Goal: Task Accomplishment & Management: Complete application form

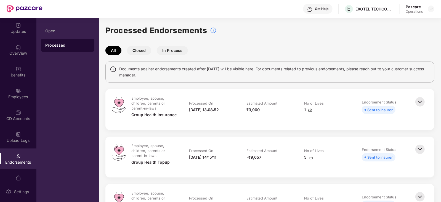
click at [247, 78] on div "Documents against endorsements created after [DATE] will be visible here. For d…" at bounding box center [270, 72] width 329 height 21
click at [431, 7] on img at bounding box center [431, 9] width 4 height 4
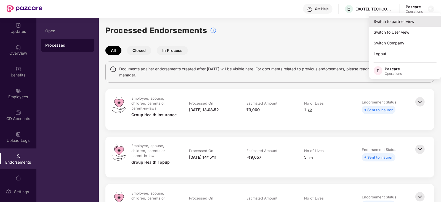
click at [413, 24] on div "Switch to partner view" at bounding box center [406, 21] width 72 height 11
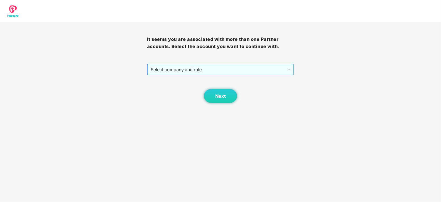
click at [213, 72] on span "Select company and role" at bounding box center [221, 69] width 140 height 10
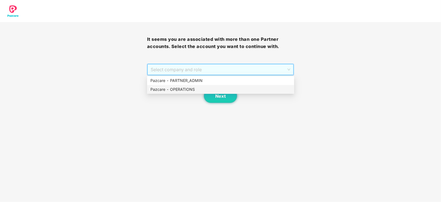
click at [193, 87] on div "Pazcare - OPERATIONS" at bounding box center [221, 89] width 141 height 6
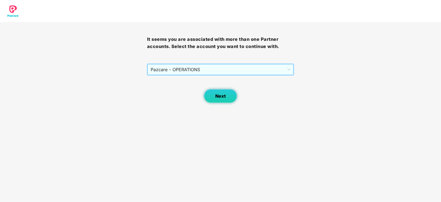
click at [213, 96] on button "Next" at bounding box center [220, 96] width 33 height 14
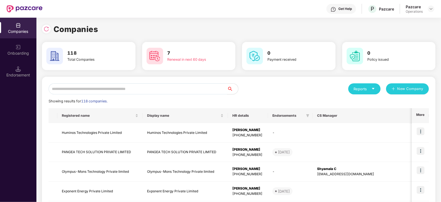
click at [181, 85] on input "text" at bounding box center [138, 88] width 179 height 11
click at [146, 90] on input "text" at bounding box center [138, 88] width 179 height 11
paste input "********"
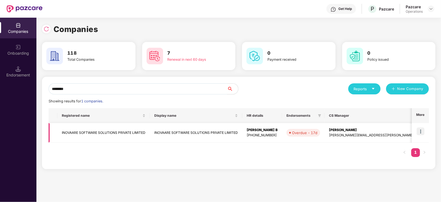
type input "********"
click at [131, 130] on td "INOVAARE SOFTWARE SOLUTIONS PRIVATE LIMITED" at bounding box center [103, 133] width 93 height 20
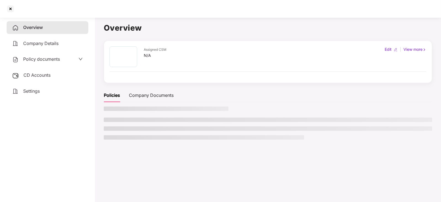
click at [45, 60] on span "Policy documents" at bounding box center [41, 59] width 37 height 6
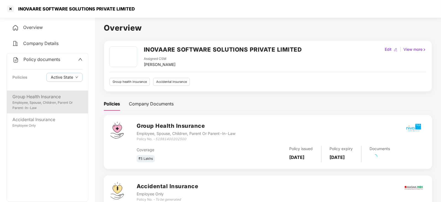
click at [46, 110] on div "Employee, Spouse, Children, Parent Or Parent-In-Law" at bounding box center [47, 105] width 70 height 10
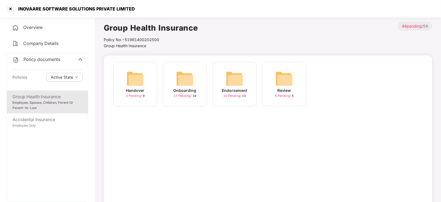
click at [233, 78] on img at bounding box center [235, 79] width 18 height 18
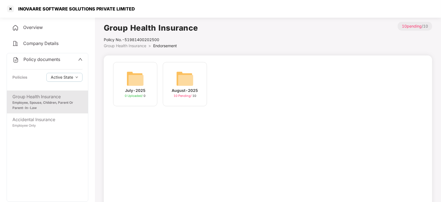
click at [178, 79] on img at bounding box center [185, 79] width 18 height 18
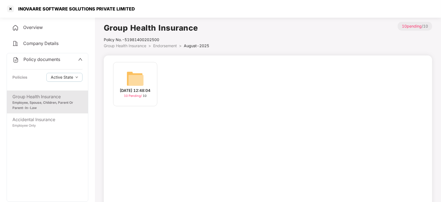
click at [135, 75] on img at bounding box center [136, 79] width 18 height 18
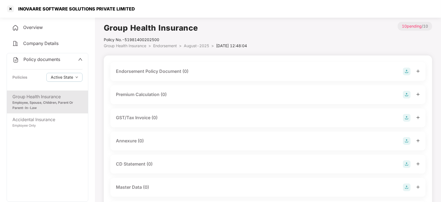
click at [404, 73] on img at bounding box center [407, 72] width 8 height 8
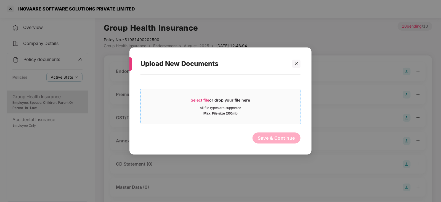
click at [203, 99] on span "Select file" at bounding box center [200, 100] width 19 height 5
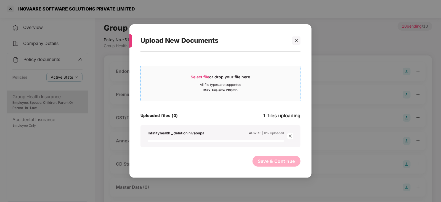
click at [210, 77] on div "Select file or drop your file here" at bounding box center [220, 78] width 59 height 8
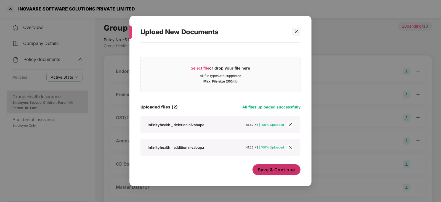
click at [273, 168] on span "Save & Continue" at bounding box center [276, 170] width 37 height 6
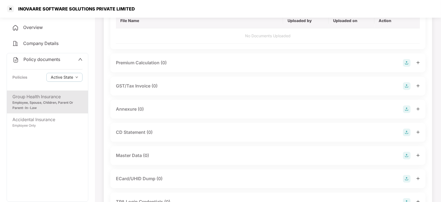
scroll to position [69, 0]
click at [406, 65] on img at bounding box center [407, 63] width 8 height 8
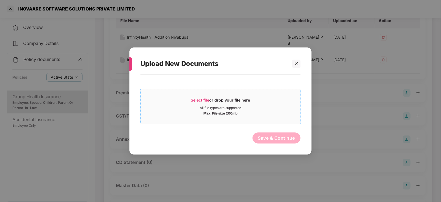
click at [196, 100] on span "Select file" at bounding box center [200, 100] width 19 height 5
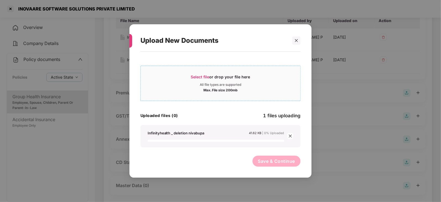
click at [205, 78] on span "Select file" at bounding box center [200, 77] width 19 height 5
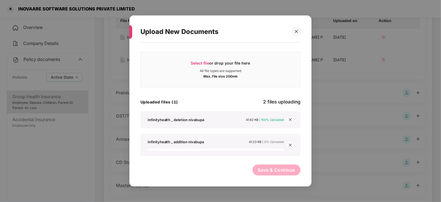
scroll to position [1, 0]
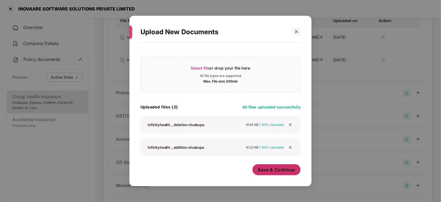
click at [285, 171] on span "Save & Continue" at bounding box center [276, 170] width 37 height 6
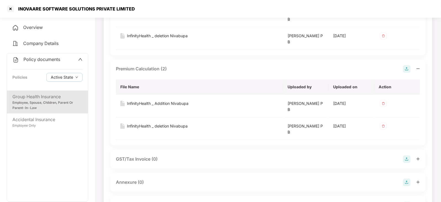
scroll to position [104, 0]
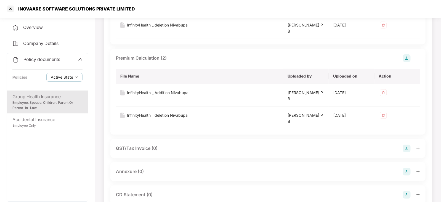
click at [409, 172] on img at bounding box center [407, 172] width 8 height 8
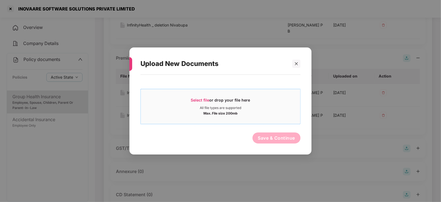
click at [200, 100] on span "Select file" at bounding box center [200, 100] width 19 height 5
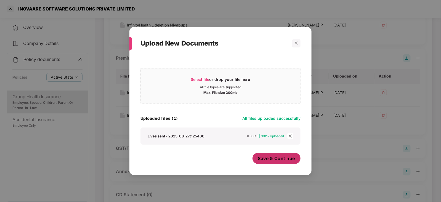
click at [267, 157] on span "Save & Continue" at bounding box center [276, 159] width 37 height 6
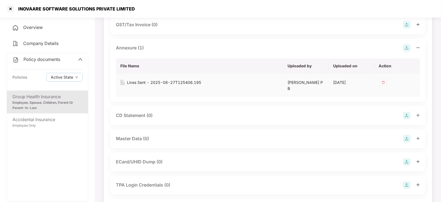
scroll to position [276, 0]
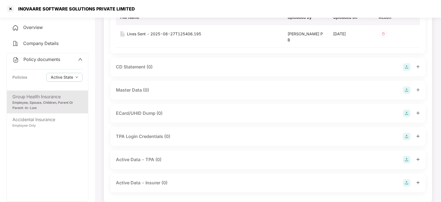
click at [405, 88] on img at bounding box center [407, 90] width 8 height 8
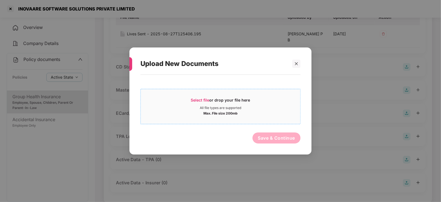
click at [195, 102] on span "Select file" at bounding box center [200, 100] width 19 height 5
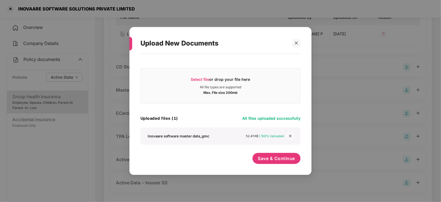
click at [267, 167] on div "Select file or drop your file here All file types are supported Max. File size …" at bounding box center [221, 111] width 182 height 115
click at [267, 165] on div "Save & Continue" at bounding box center [277, 160] width 48 height 14
click at [265, 162] on button "Save & Continue" at bounding box center [277, 158] width 48 height 11
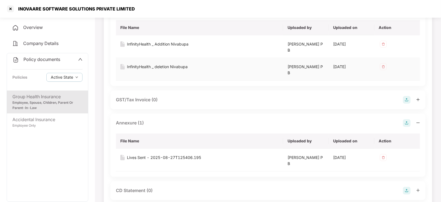
scroll to position [138, 0]
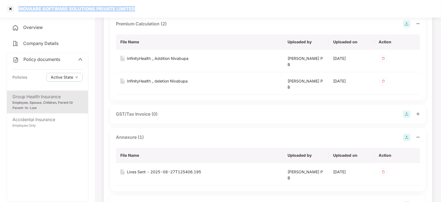
drag, startPoint x: 17, startPoint y: 9, endPoint x: 138, endPoint y: 10, distance: 120.5
click at [138, 10] on div "INOVAARE SOFTWARE SOLUTIONS PRIVATE LIMITED" at bounding box center [220, 9] width 441 height 18
copy div "INOVAARE SOFTWARE SOLUTIONS PRIVATE LIMITED"
click at [8, 10] on div at bounding box center [10, 8] width 9 height 9
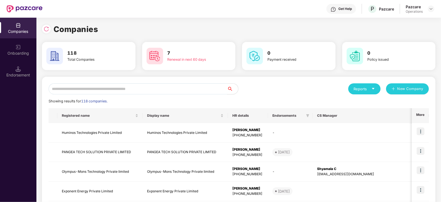
click at [104, 87] on input "text" at bounding box center [138, 88] width 179 height 11
paste input "**********"
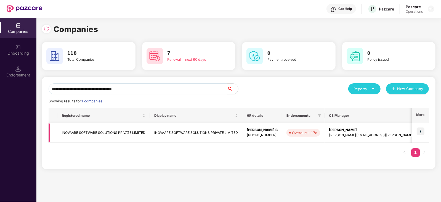
type input "**********"
click at [423, 130] on img at bounding box center [421, 132] width 8 height 8
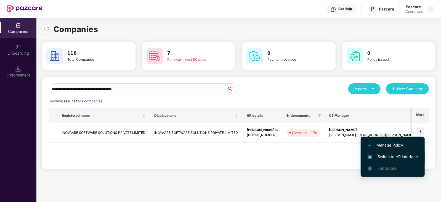
click at [398, 156] on span "Switch to HR interface" at bounding box center [393, 157] width 50 height 6
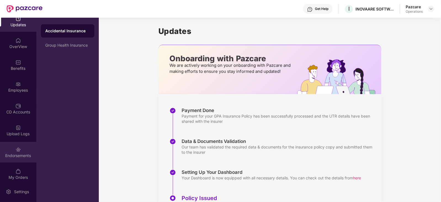
scroll to position [11, 0]
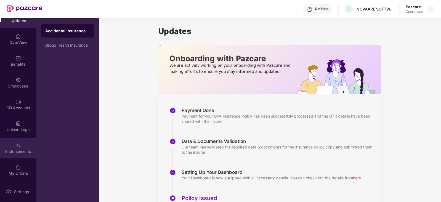
click at [23, 152] on div "Endorsements" at bounding box center [18, 152] width 36 height 6
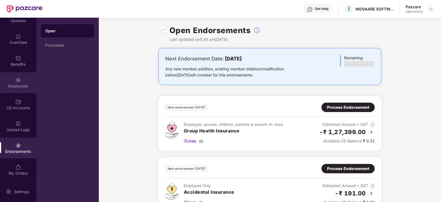
click at [8, 77] on div "Employees" at bounding box center [18, 82] width 36 height 21
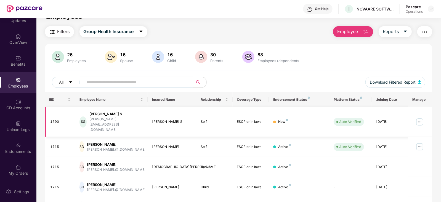
scroll to position [0, 0]
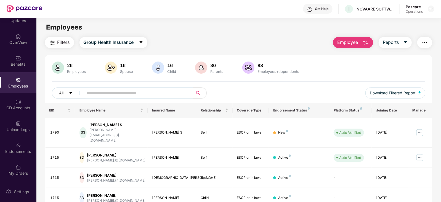
click at [58, 45] on span "Filters" at bounding box center [63, 42] width 12 height 7
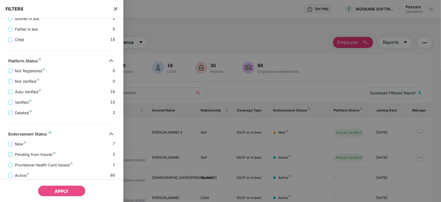
scroll to position [164, 0]
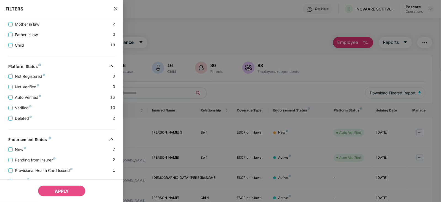
click at [139, 99] on div at bounding box center [220, 101] width 441 height 202
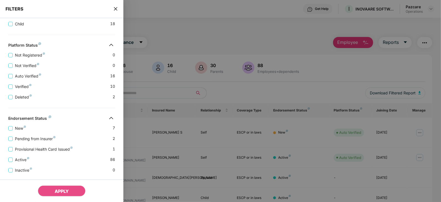
scroll to position [198, 0]
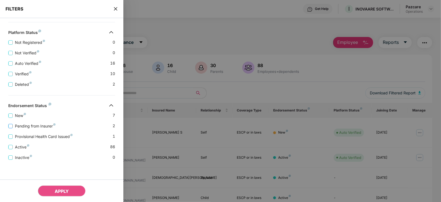
click at [48, 125] on span "Pending from Insurer" at bounding box center [35, 126] width 45 height 6
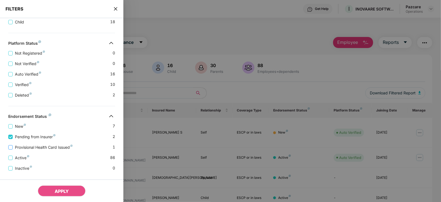
click at [56, 148] on span "Provisional Health Card Issued" at bounding box center [44, 147] width 62 height 6
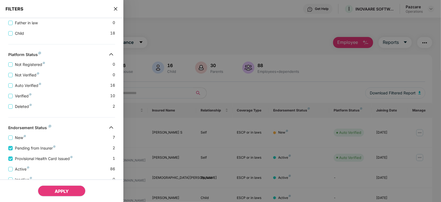
click at [65, 189] on span "APPLY" at bounding box center [62, 192] width 14 height 6
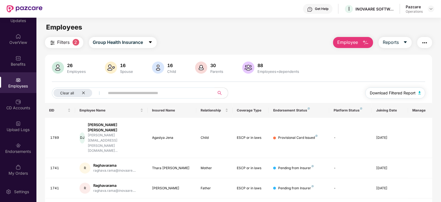
click at [413, 93] on span "Download Filtered Report" at bounding box center [393, 93] width 46 height 6
click at [423, 42] on img "button" at bounding box center [425, 43] width 7 height 7
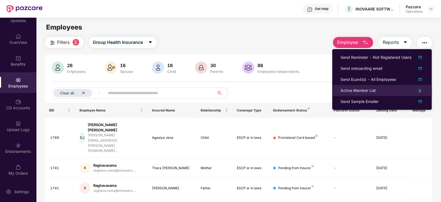
click at [356, 90] on div "Active Member List" at bounding box center [358, 91] width 35 height 6
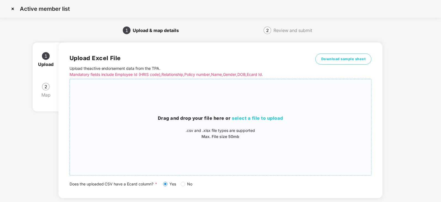
click at [244, 120] on span "select a file to upload" at bounding box center [257, 118] width 51 height 6
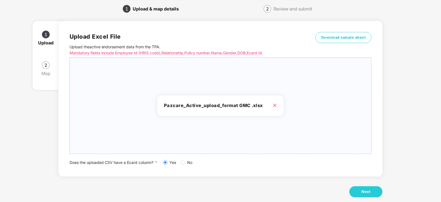
scroll to position [31, 0]
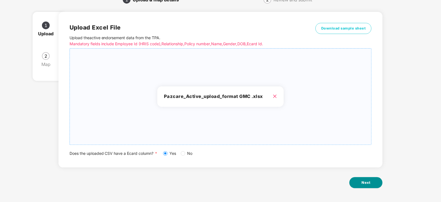
click at [365, 187] on button "Next" at bounding box center [366, 182] width 33 height 11
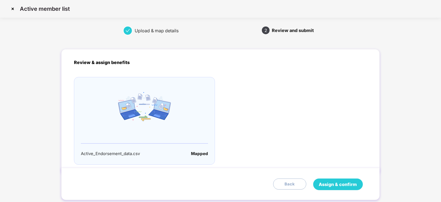
click at [341, 188] on button "Assign & confirm" at bounding box center [339, 185] width 50 height 12
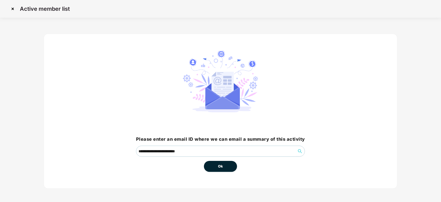
click at [217, 169] on button "Ok" at bounding box center [220, 166] width 33 height 11
click at [219, 168] on span "Ok" at bounding box center [220, 167] width 5 height 6
click at [222, 164] on span "Ok" at bounding box center [220, 167] width 5 height 6
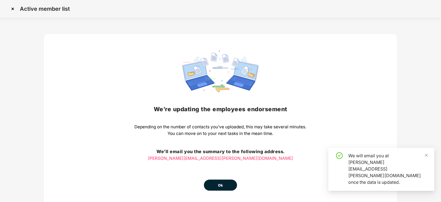
click at [222, 182] on button "Ok" at bounding box center [220, 185] width 33 height 11
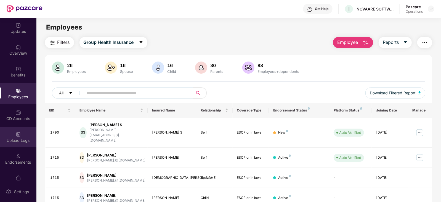
click at [20, 140] on div "Upload Logs" at bounding box center [18, 141] width 36 height 6
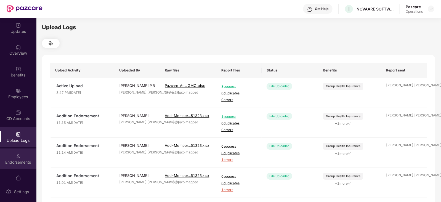
click at [21, 154] on div "Endorsements" at bounding box center [18, 159] width 36 height 21
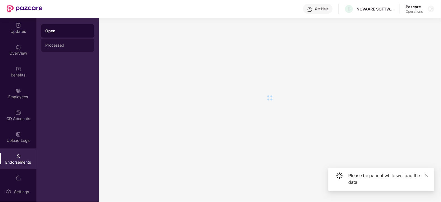
click at [62, 49] on div "Processed" at bounding box center [68, 45] width 54 height 13
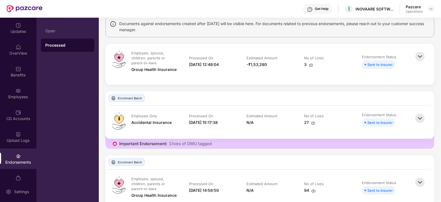
scroll to position [34, 0]
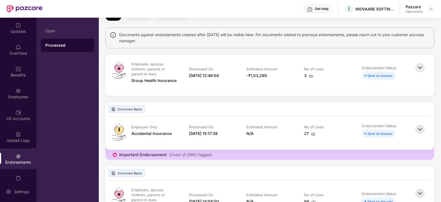
click at [423, 65] on img at bounding box center [420, 68] width 12 height 12
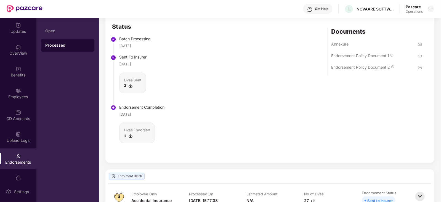
scroll to position [0, 0]
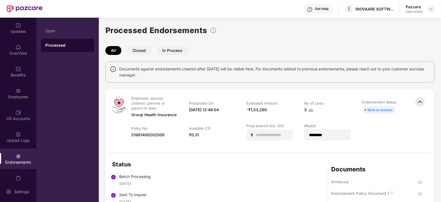
click at [433, 10] on img at bounding box center [431, 9] width 4 height 4
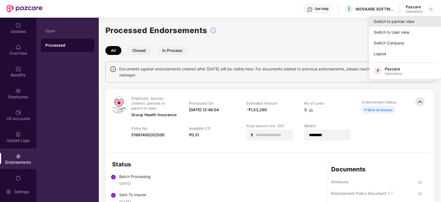
click at [412, 17] on div "Switch to partner view" at bounding box center [406, 21] width 72 height 11
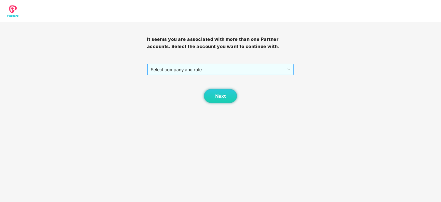
click at [167, 71] on span "Select company and role" at bounding box center [221, 69] width 140 height 10
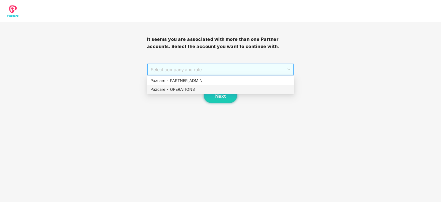
click at [170, 86] on div "Pazcare - OPERATIONS" at bounding box center [220, 89] width 147 height 9
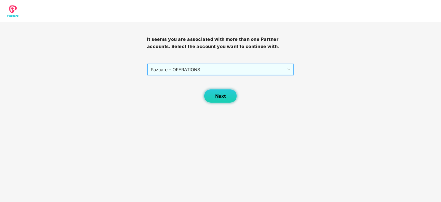
click at [222, 94] on span "Next" at bounding box center [220, 96] width 10 height 5
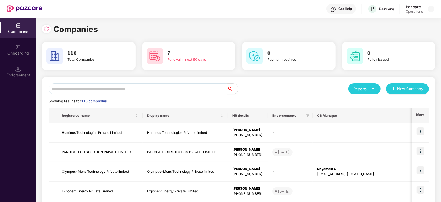
click at [148, 92] on input "text" at bounding box center [138, 88] width 179 height 11
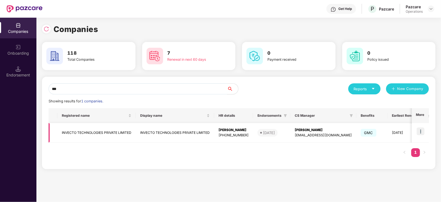
type input "***"
click at [91, 136] on td "INVECTO TECHNOLOGIES PRIVATE LIMITED" at bounding box center [96, 133] width 78 height 20
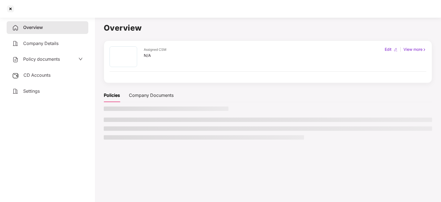
click at [42, 60] on span "Policy documents" at bounding box center [41, 59] width 37 height 6
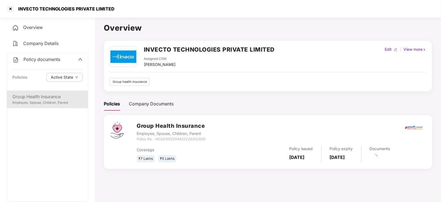
click at [59, 105] on div "Employee, Spouse, Children, Parent" at bounding box center [47, 102] width 70 height 5
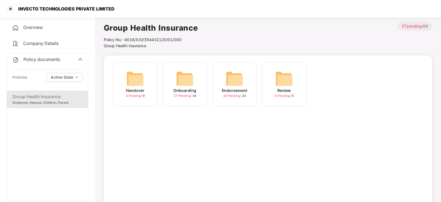
click at [229, 75] on img at bounding box center [235, 79] width 18 height 18
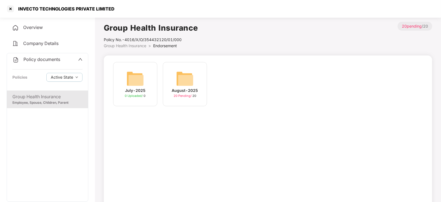
click at [191, 81] on img at bounding box center [185, 79] width 18 height 18
click at [186, 78] on img at bounding box center [185, 79] width 18 height 18
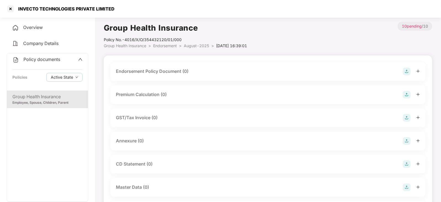
click at [408, 72] on img at bounding box center [407, 72] width 8 height 8
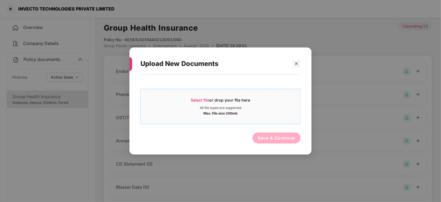
click at [201, 102] on div "Select file or drop your file here" at bounding box center [220, 102] width 59 height 8
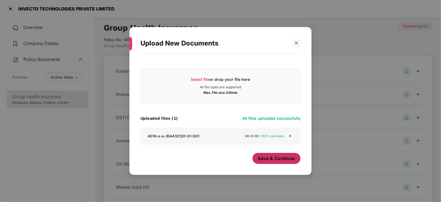
click at [269, 157] on span "Save & Continue" at bounding box center [276, 159] width 37 height 6
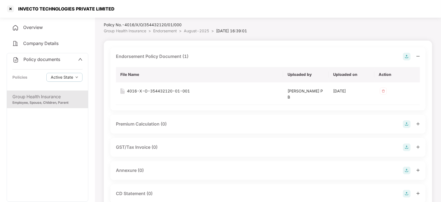
scroll to position [34, 0]
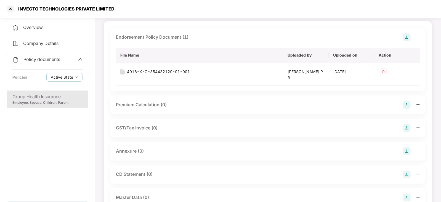
click at [411, 150] on img at bounding box center [407, 152] width 8 height 8
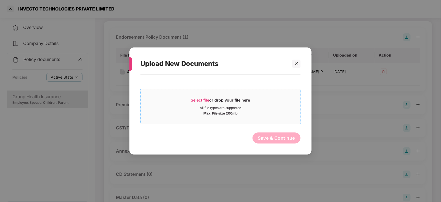
click at [204, 101] on span "Select file" at bounding box center [200, 100] width 19 height 5
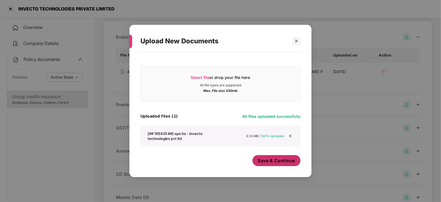
click at [281, 160] on span "Save & Continue" at bounding box center [276, 161] width 37 height 6
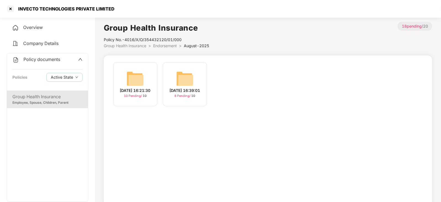
click at [133, 82] on img at bounding box center [136, 79] width 18 height 18
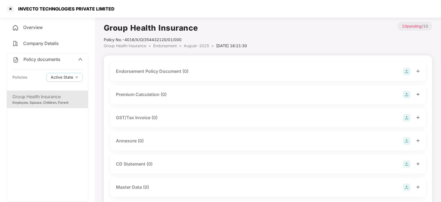
click at [407, 70] on img at bounding box center [407, 72] width 8 height 8
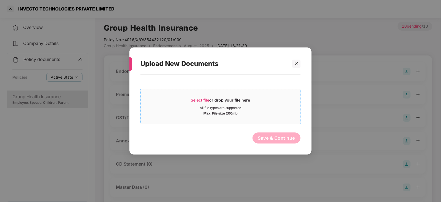
click at [202, 102] on div "Select file or drop your file here" at bounding box center [220, 102] width 59 height 8
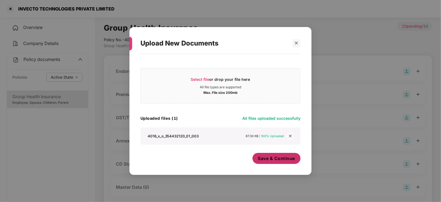
click at [264, 162] on button "Save & Continue" at bounding box center [277, 158] width 48 height 11
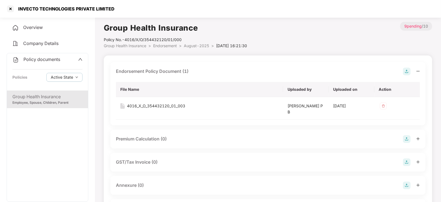
click at [405, 140] on img at bounding box center [407, 139] width 8 height 8
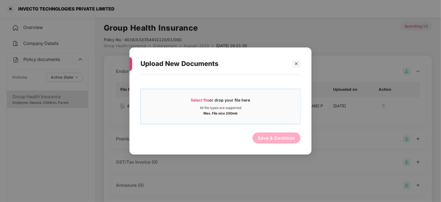
click at [201, 101] on span "Select file" at bounding box center [200, 100] width 19 height 5
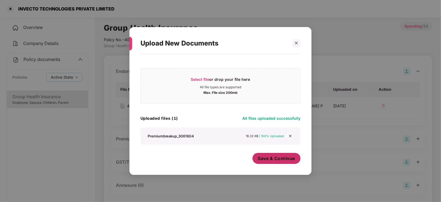
click at [278, 160] on span "Save & Continue" at bounding box center [276, 159] width 37 height 6
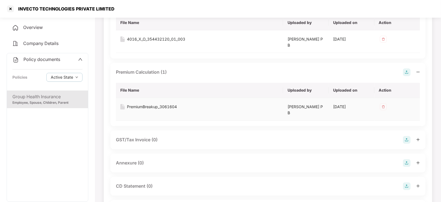
scroll to position [104, 0]
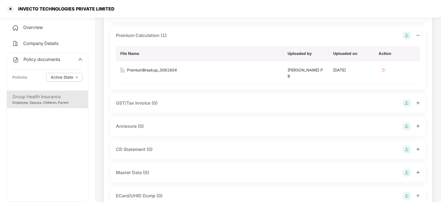
click at [409, 128] on img at bounding box center [407, 127] width 8 height 8
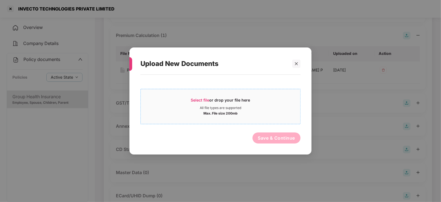
click at [207, 102] on span "Select file" at bounding box center [200, 100] width 19 height 5
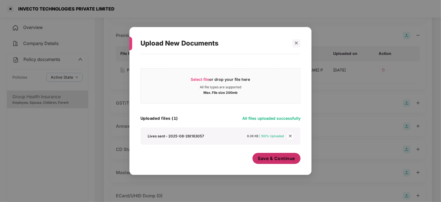
click at [269, 160] on span "Save & Continue" at bounding box center [276, 159] width 37 height 6
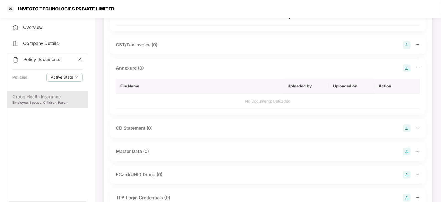
scroll to position [207, 0]
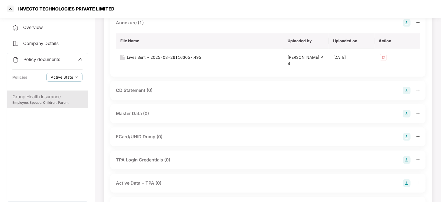
click at [407, 117] on img at bounding box center [407, 114] width 8 height 8
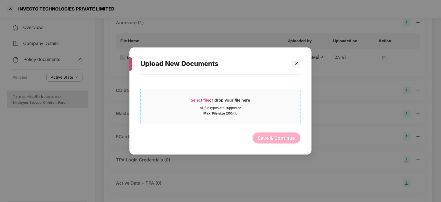
click at [199, 98] on span "Select file" at bounding box center [200, 100] width 19 height 5
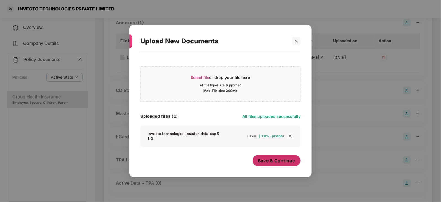
click at [276, 165] on button "Save & Continue" at bounding box center [277, 160] width 48 height 11
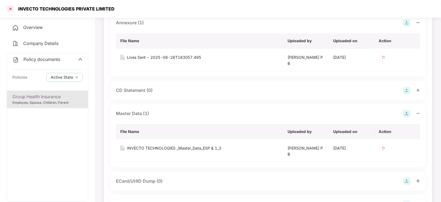
click at [8, 6] on div at bounding box center [10, 8] width 9 height 9
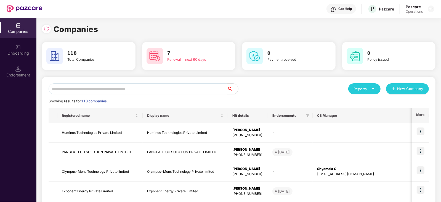
scroll to position [0, 0]
drag, startPoint x: 122, startPoint y: 81, endPoint x: 120, endPoint y: 88, distance: 6.2
click at [120, 88] on input "text" at bounding box center [138, 88] width 179 height 11
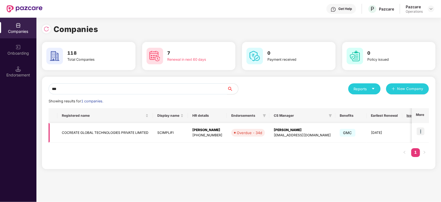
type input "***"
click at [420, 133] on img at bounding box center [421, 132] width 8 height 8
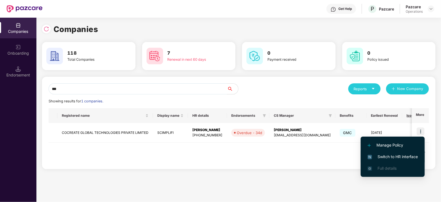
click at [404, 160] on li "Switch to HR interface" at bounding box center [393, 157] width 64 height 12
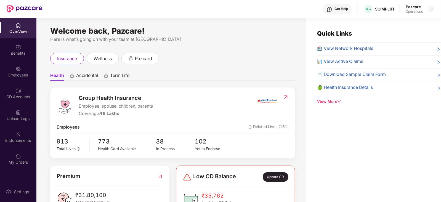
click at [20, 79] on div "Employees" at bounding box center [18, 71] width 36 height 21
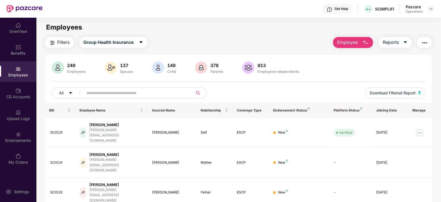
click at [424, 47] on button "button" at bounding box center [425, 42] width 15 height 11
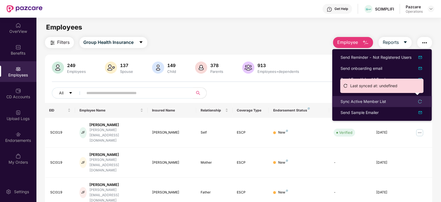
click at [353, 103] on div "Sync Active Member List" at bounding box center [364, 102] width 46 height 6
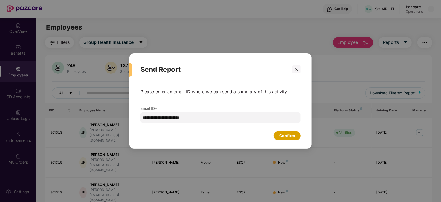
click at [294, 138] on div "Confirm" at bounding box center [288, 136] width 16 height 6
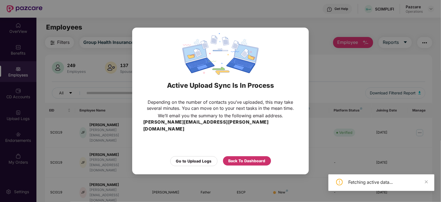
click at [245, 156] on div "Back To Dashboard" at bounding box center [247, 160] width 48 height 9
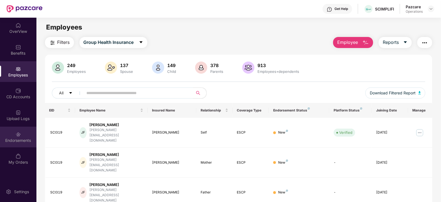
click at [30, 136] on div "Endorsements" at bounding box center [18, 137] width 36 height 21
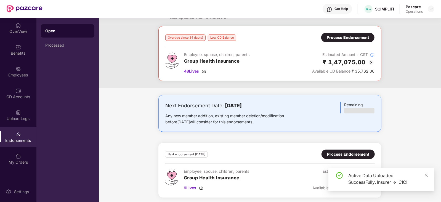
scroll to position [24, 0]
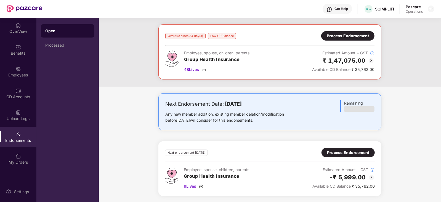
click at [351, 154] on div "Process Endorsement" at bounding box center [348, 153] width 42 height 6
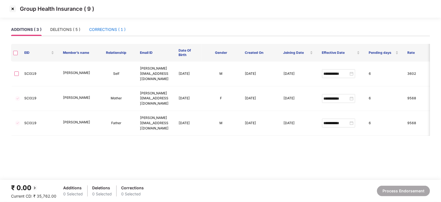
click at [107, 28] on div "CORRECTIONS ( 1 )" at bounding box center [107, 30] width 36 height 6
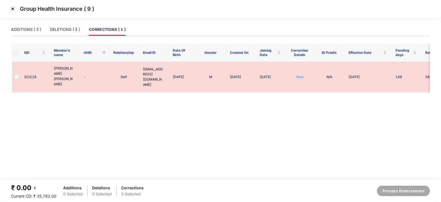
click at [11, 14] on div "Group Health Insurance ( 9 )" at bounding box center [220, 9] width 441 height 18
click at [13, 10] on img at bounding box center [12, 8] width 9 height 9
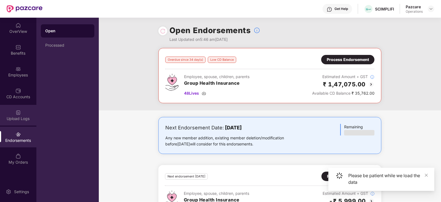
click at [27, 112] on div "Upload Logs" at bounding box center [18, 115] width 36 height 21
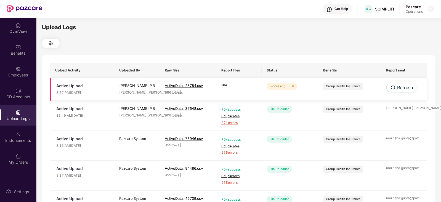
click at [406, 88] on span "Refresh" at bounding box center [406, 87] width 16 height 7
click at [398, 84] on span "Refresh" at bounding box center [406, 87] width 16 height 7
click at [398, 85] on span "Refresh" at bounding box center [406, 87] width 16 height 7
click at [398, 88] on span "Refresh" at bounding box center [406, 87] width 16 height 7
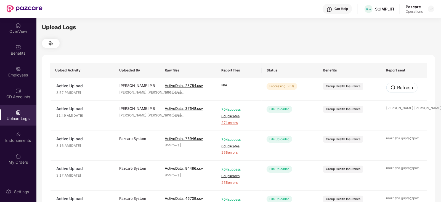
click at [398, 90] on span "Refresh" at bounding box center [406, 87] width 16 height 7
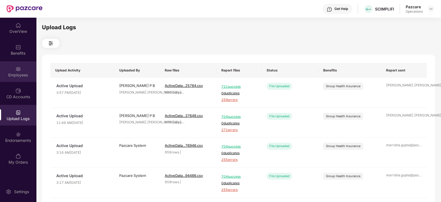
click at [12, 78] on div "Employees" at bounding box center [18, 71] width 36 height 21
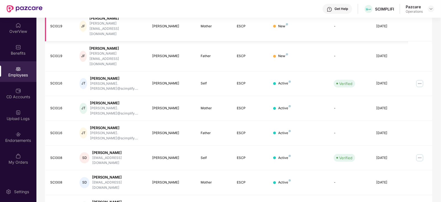
scroll to position [67, 0]
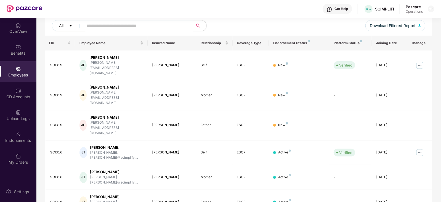
click at [94, 24] on input "text" at bounding box center [136, 26] width 99 height 8
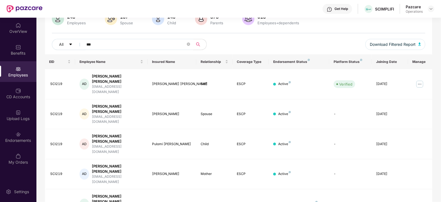
scroll to position [39, 0]
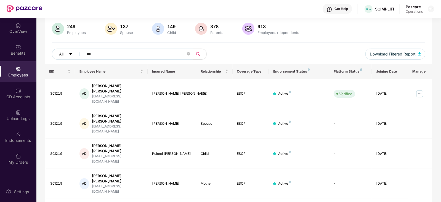
drag, startPoint x: 98, startPoint y: 22, endPoint x: 82, endPoint y: 21, distance: 16.3
click at [82, 21] on div "249 Employees 137 Spouse 149 Child 378 Parents 913 Employees+dependents All ***…" at bounding box center [239, 187] width 388 height 343
paste input "***"
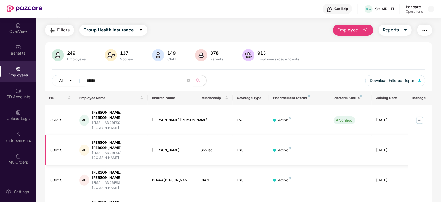
scroll to position [1, 0]
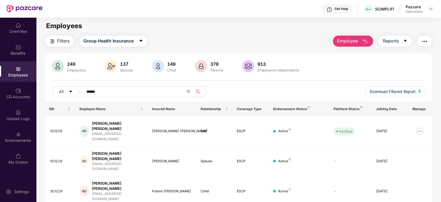
type input "******"
click at [25, 137] on div "Endorsements" at bounding box center [18, 137] width 36 height 21
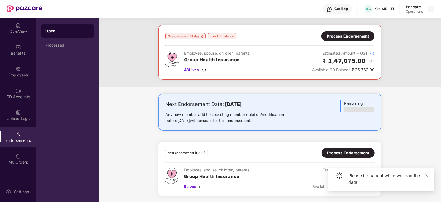
scroll to position [24, 0]
click at [348, 155] on div "Process Endorsement" at bounding box center [348, 153] width 42 height 6
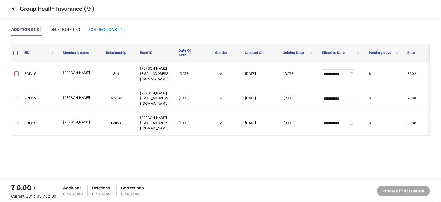
click at [111, 27] on div "CORRECTIONS ( 1 )" at bounding box center [107, 30] width 36 height 6
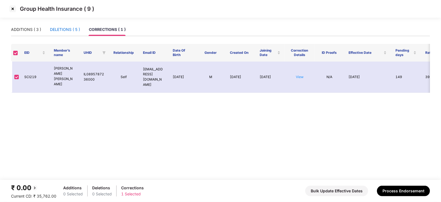
click at [65, 31] on div "DELETIONS ( 5 )" at bounding box center [65, 30] width 30 height 6
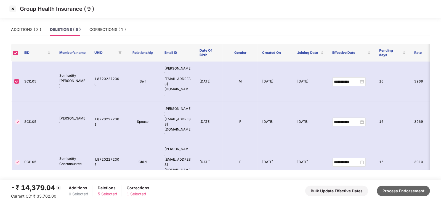
click at [387, 192] on button "Process Endorsement" at bounding box center [403, 191] width 53 height 10
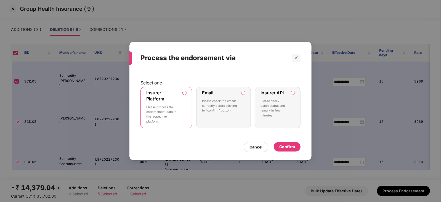
click at [285, 147] on div "Confirm" at bounding box center [288, 147] width 16 height 6
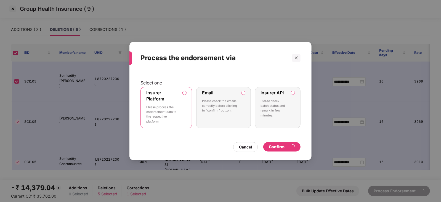
click at [21, 31] on div "Process the endorsement via Select one Insurer Platform Please process the endo…" at bounding box center [220, 101] width 441 height 202
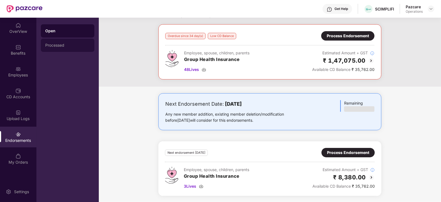
click at [66, 47] on div "Processed" at bounding box center [67, 45] width 45 height 4
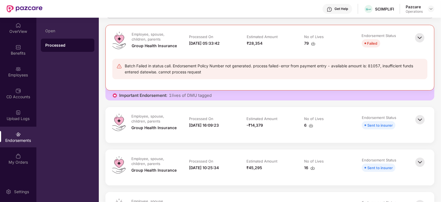
scroll to position [69, 0]
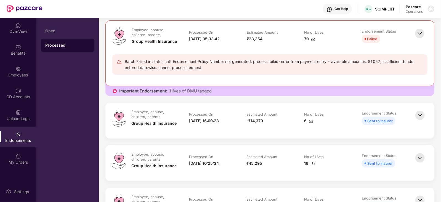
click at [433, 9] on img at bounding box center [431, 9] width 4 height 4
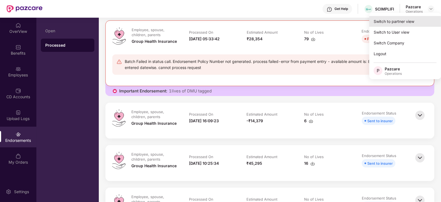
click at [409, 20] on div "Switch to partner view" at bounding box center [406, 21] width 72 height 11
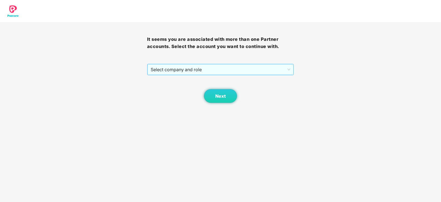
click at [196, 67] on span "Select company and role" at bounding box center [221, 69] width 140 height 10
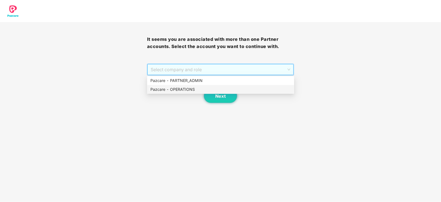
click at [188, 88] on div "Pazcare - OPERATIONS" at bounding box center [221, 89] width 141 height 6
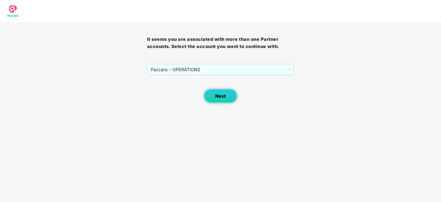
click at [207, 96] on button "Next" at bounding box center [220, 96] width 33 height 14
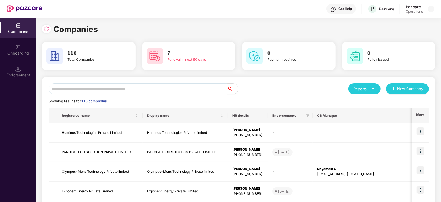
click at [171, 90] on input "text" at bounding box center [138, 88] width 179 height 11
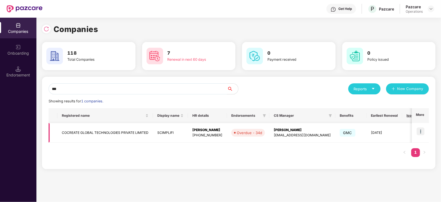
type input "***"
click at [116, 135] on td "COCREATE GLOBAL TECHNOLOGIES PRIVATE LIMITED" at bounding box center [105, 133] width 96 height 20
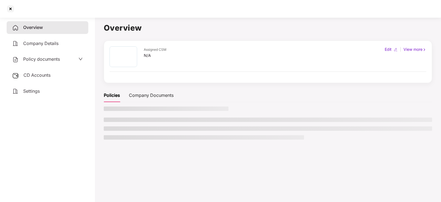
click at [32, 63] on div "Policy documents" at bounding box center [36, 59] width 48 height 7
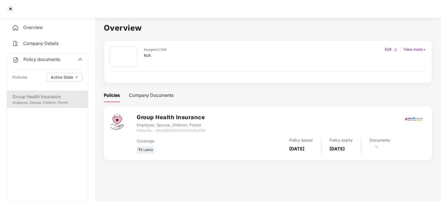
click at [48, 93] on div "Group Health Insurance Employee, Spouse, Children, Parent" at bounding box center [47, 100] width 81 height 18
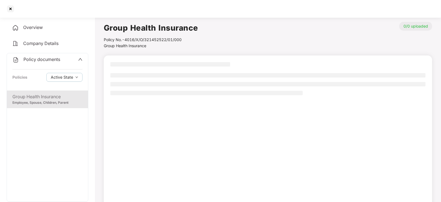
click at [32, 102] on div "Employee, Spouse, Children, Parent" at bounding box center [47, 102] width 70 height 5
click at [40, 101] on div "Employee, Spouse, Children, Parent" at bounding box center [47, 102] width 70 height 5
click at [44, 97] on div "Group Health Insurance" at bounding box center [47, 96] width 70 height 7
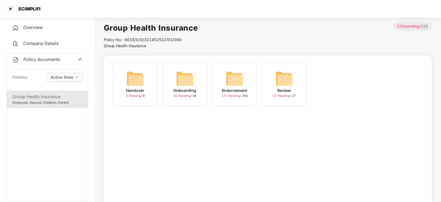
click at [233, 80] on img at bounding box center [235, 79] width 18 height 18
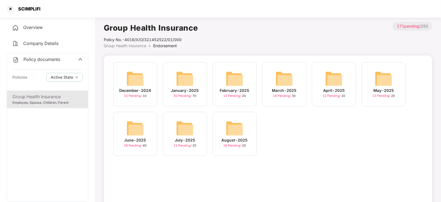
click at [237, 126] on img at bounding box center [235, 129] width 18 height 18
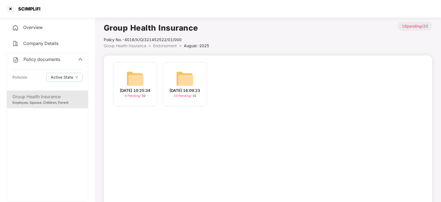
click at [186, 83] on img at bounding box center [185, 79] width 18 height 18
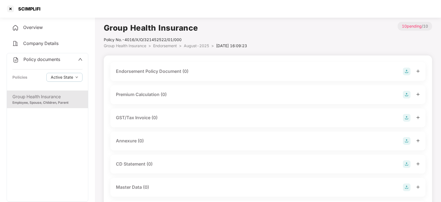
click at [412, 71] on div at bounding box center [411, 72] width 17 height 8
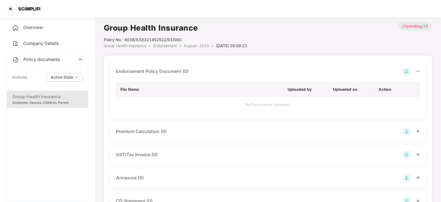
click at [408, 72] on img at bounding box center [407, 72] width 8 height 8
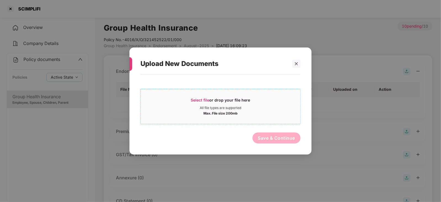
click at [197, 98] on span "Select file" at bounding box center [200, 100] width 19 height 5
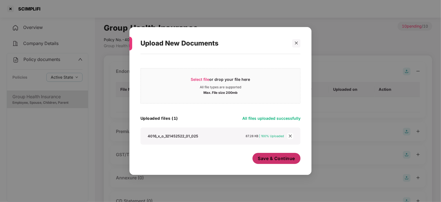
click at [267, 160] on span "Save & Continue" at bounding box center [276, 159] width 37 height 6
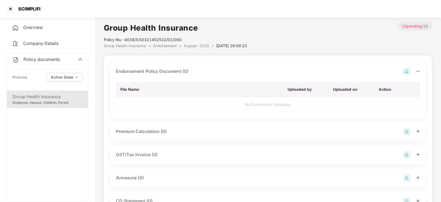
scroll to position [34, 0]
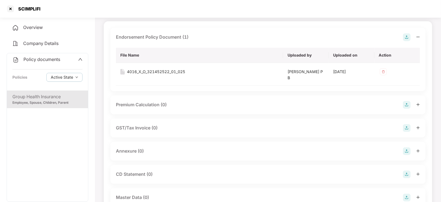
click at [408, 101] on img at bounding box center [407, 105] width 8 height 8
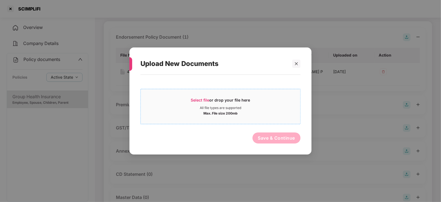
click at [203, 99] on span "Select file" at bounding box center [200, 100] width 19 height 5
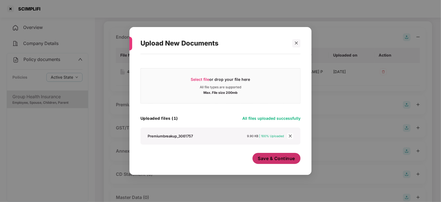
click at [268, 160] on span "Save & Continue" at bounding box center [276, 159] width 37 height 6
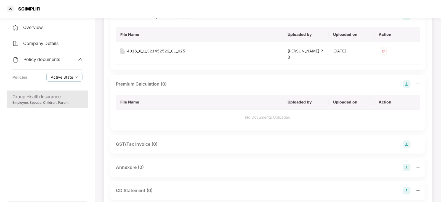
scroll to position [69, 0]
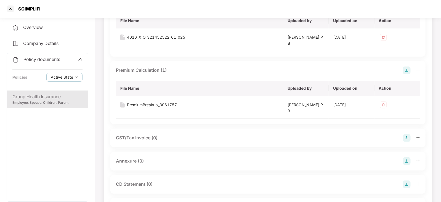
click at [410, 163] on img at bounding box center [407, 161] width 8 height 8
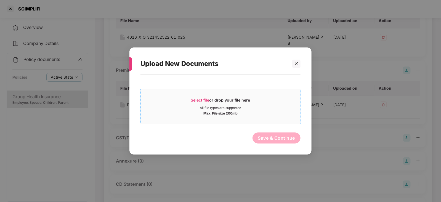
click at [192, 101] on span "Select file" at bounding box center [200, 100] width 19 height 5
click at [206, 98] on span "Select file" at bounding box center [200, 100] width 19 height 5
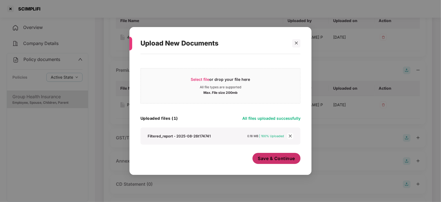
click at [269, 164] on button "Save & Continue" at bounding box center [277, 158] width 48 height 11
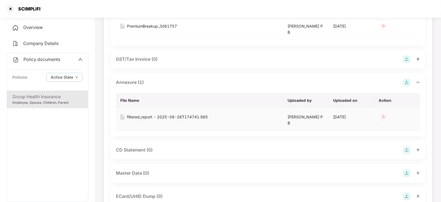
scroll to position [173, 0]
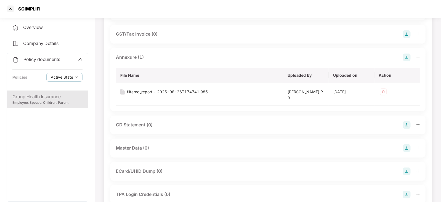
click at [408, 148] on img at bounding box center [407, 148] width 8 height 8
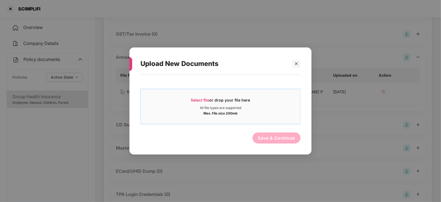
click at [201, 100] on span "Select file" at bounding box center [200, 100] width 19 height 5
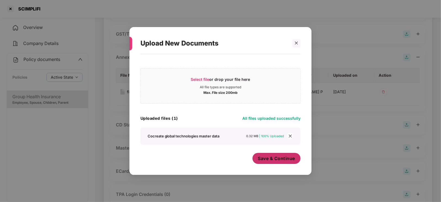
click at [277, 163] on button "Save & Continue" at bounding box center [277, 158] width 48 height 11
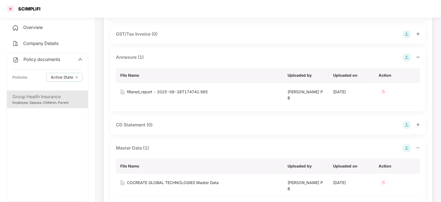
click at [11, 7] on div at bounding box center [10, 8] width 9 height 9
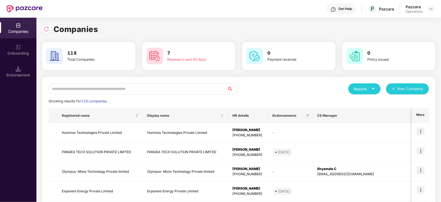
scroll to position [0, 0]
click at [115, 86] on input "text" at bounding box center [138, 88] width 179 height 11
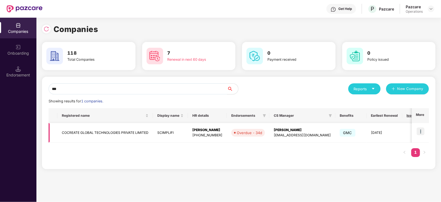
type input "***"
click at [425, 132] on td at bounding box center [420, 133] width 17 height 20
click at [423, 132] on img at bounding box center [421, 132] width 8 height 8
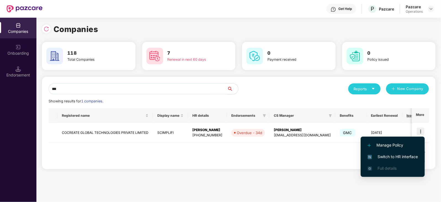
click at [410, 154] on span "Switch to HR interface" at bounding box center [393, 157] width 50 height 6
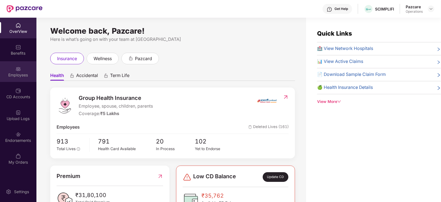
click at [17, 79] on div "Employees" at bounding box center [18, 71] width 36 height 21
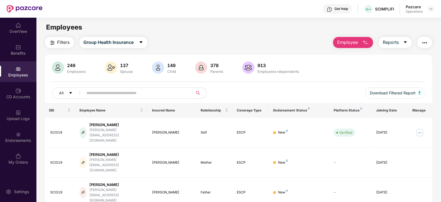
click at [66, 46] on span "Filters" at bounding box center [63, 42] width 12 height 7
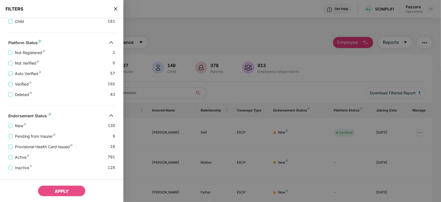
scroll to position [169, 0]
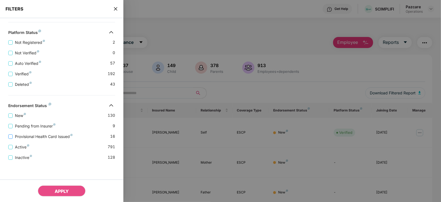
click at [58, 138] on span "Provisional Health Card Issued" at bounding box center [44, 137] width 62 height 6
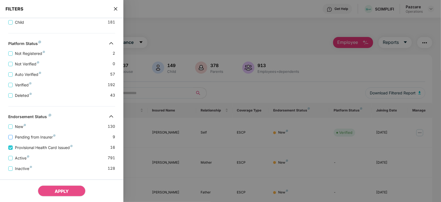
click at [43, 138] on span "Pending from Insurer" at bounding box center [35, 137] width 45 height 6
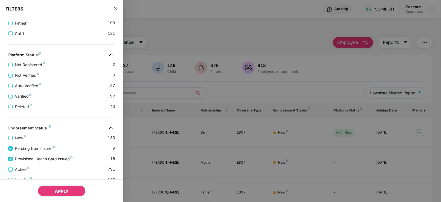
click at [63, 190] on span "APPLY" at bounding box center [62, 192] width 14 height 6
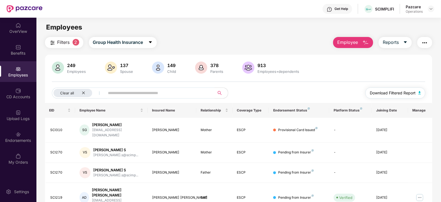
click at [417, 93] on button "Download Filtered Report" at bounding box center [396, 93] width 60 height 11
click at [425, 43] on img "button" at bounding box center [425, 43] width 7 height 7
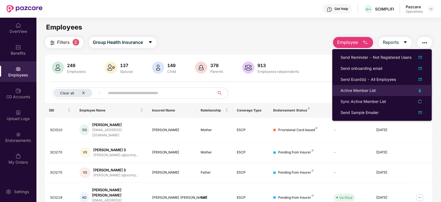
click at [359, 89] on div "Active Member List" at bounding box center [358, 91] width 35 height 6
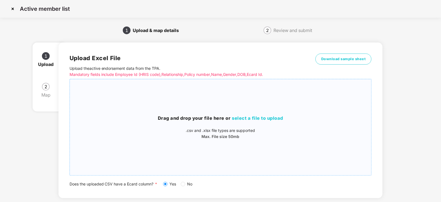
click at [244, 119] on span "select a file to upload" at bounding box center [257, 118] width 51 height 6
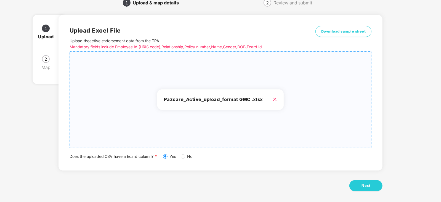
scroll to position [31, 0]
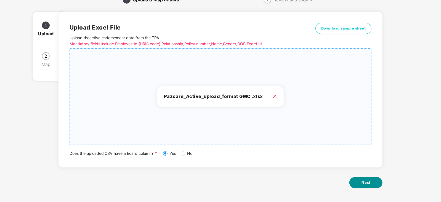
click at [368, 185] on span "Next" at bounding box center [366, 183] width 9 height 6
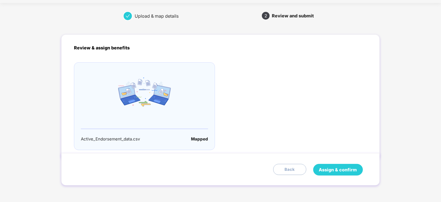
scroll to position [0, 0]
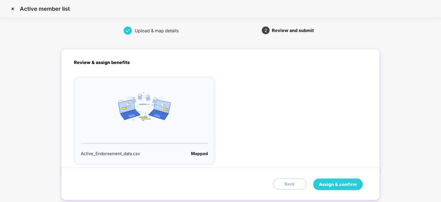
click at [354, 184] on span "Assign & confirm" at bounding box center [338, 184] width 38 height 7
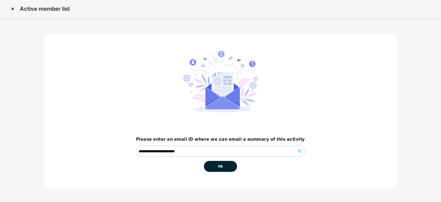
click at [211, 165] on button "Ok" at bounding box center [220, 166] width 33 height 11
click at [222, 170] on button "Ok" at bounding box center [220, 166] width 33 height 11
click at [222, 169] on span "Ok" at bounding box center [220, 167] width 5 height 6
click at [221, 166] on span "Ok" at bounding box center [220, 167] width 5 height 6
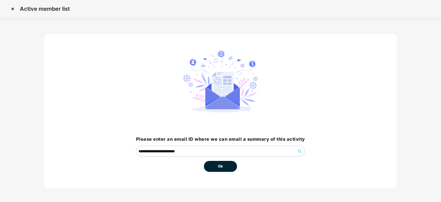
click at [221, 166] on span "Ok" at bounding box center [220, 167] width 5 height 6
click at [221, 168] on span "Ok" at bounding box center [220, 167] width 5 height 6
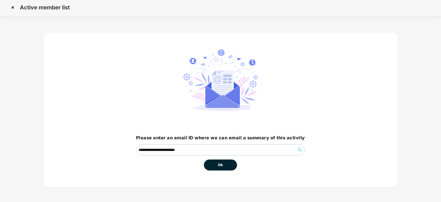
scroll to position [1, 0]
click at [222, 167] on span "Ok" at bounding box center [220, 165] width 5 height 6
click at [228, 169] on button "Ok" at bounding box center [220, 165] width 33 height 11
click at [228, 166] on button "Ok" at bounding box center [220, 165] width 33 height 11
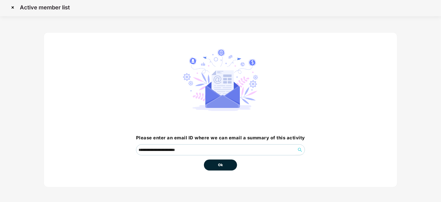
click at [227, 166] on button "Ok" at bounding box center [220, 165] width 33 height 11
click at [223, 163] on span "Ok" at bounding box center [220, 165] width 5 height 6
click at [223, 162] on span "Ok" at bounding box center [220, 165] width 5 height 6
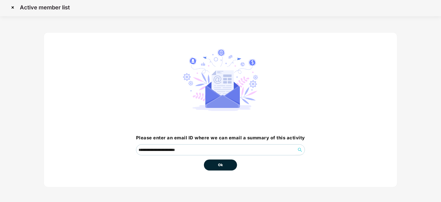
click at [223, 162] on span "Ok" at bounding box center [220, 165] width 5 height 6
click at [221, 164] on span "Ok" at bounding box center [220, 165] width 5 height 6
click at [220, 163] on span "Ok" at bounding box center [220, 165] width 5 height 6
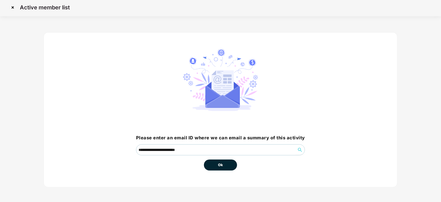
click at [204, 160] on button "Ok" at bounding box center [220, 165] width 33 height 11
click at [217, 165] on button "Ok" at bounding box center [220, 165] width 33 height 11
drag, startPoint x: 217, startPoint y: 165, endPoint x: 130, endPoint y: 65, distance: 132.3
click at [218, 162] on button "Ok" at bounding box center [220, 165] width 33 height 11
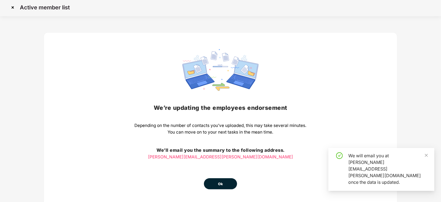
click at [225, 183] on button "Ok" at bounding box center [220, 183] width 33 height 11
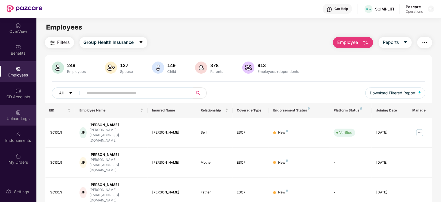
click at [19, 117] on div "Upload Logs" at bounding box center [18, 119] width 36 height 6
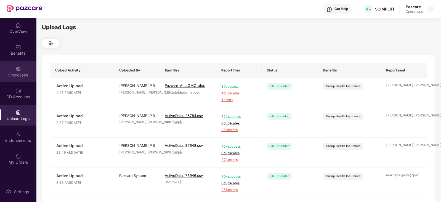
click at [23, 77] on div "Employees" at bounding box center [18, 75] width 36 height 6
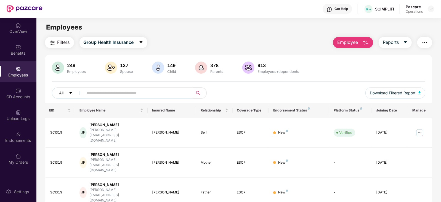
click at [140, 97] on span at bounding box center [136, 93] width 113 height 11
click at [131, 92] on input "text" at bounding box center [136, 93] width 99 height 8
paste input "******"
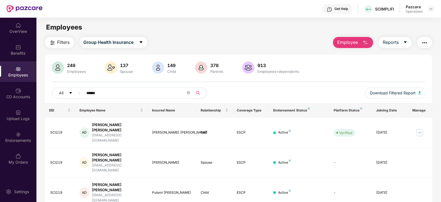
type input "******"
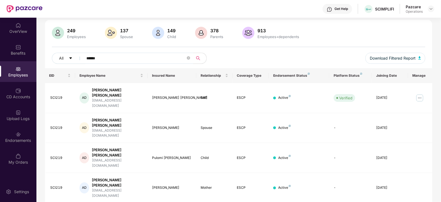
scroll to position [36, 0]
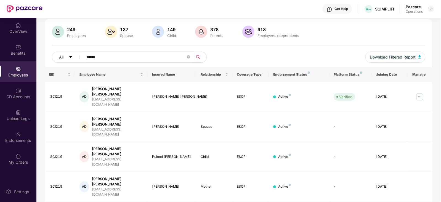
click at [427, 7] on div "Pazcare Operations" at bounding box center [420, 9] width 29 height 10
click at [433, 10] on img at bounding box center [431, 9] width 4 height 4
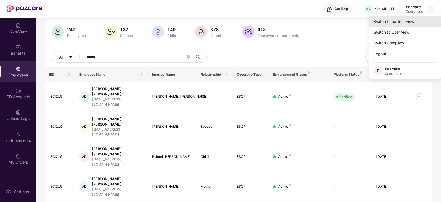
click at [409, 23] on div "Switch to partner view" at bounding box center [406, 21] width 72 height 11
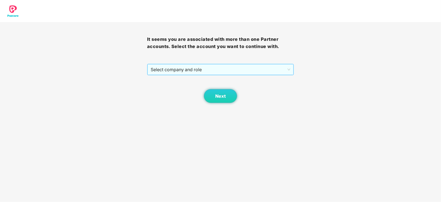
click at [173, 70] on span "Select company and role" at bounding box center [221, 69] width 140 height 10
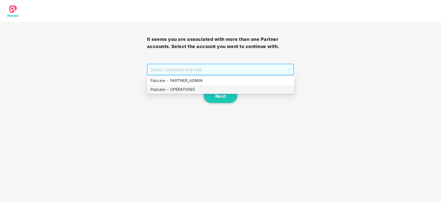
click at [174, 92] on div "Pazcare - OPERATIONS" at bounding box center [221, 89] width 141 height 6
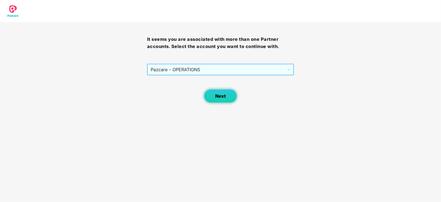
click at [215, 99] on span "Next" at bounding box center [220, 96] width 10 height 5
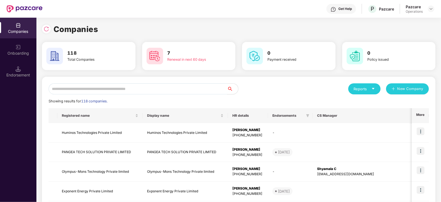
click at [153, 83] on input "text" at bounding box center [138, 88] width 179 height 11
paste input "**********"
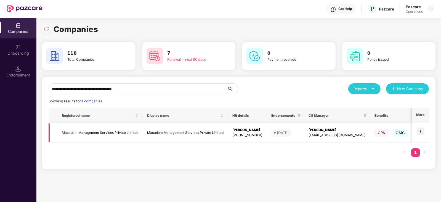
type input "**********"
click at [422, 131] on img at bounding box center [421, 132] width 8 height 8
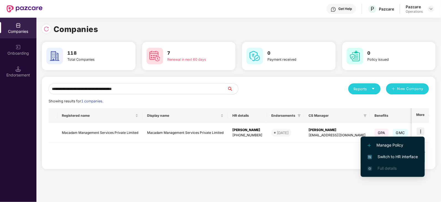
click at [405, 155] on span "Switch to HR interface" at bounding box center [393, 157] width 50 height 6
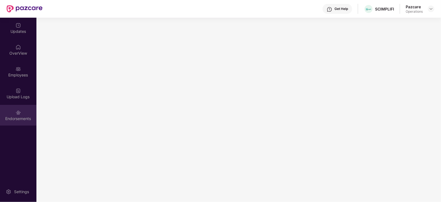
click at [14, 113] on div "Endorsements" at bounding box center [18, 115] width 36 height 21
click at [23, 112] on div "Endorsements" at bounding box center [18, 115] width 36 height 21
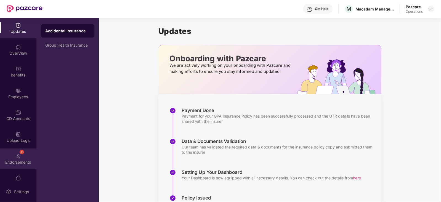
click at [22, 158] on div "2 Endorsements" at bounding box center [18, 159] width 36 height 21
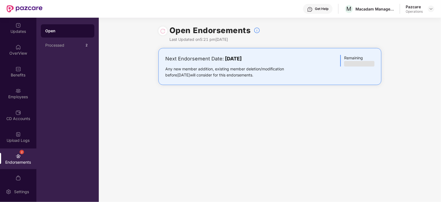
click at [48, 53] on div "Open Processed 2" at bounding box center [67, 110] width 62 height 185
click at [50, 48] on div "Processed 2" at bounding box center [68, 45] width 54 height 13
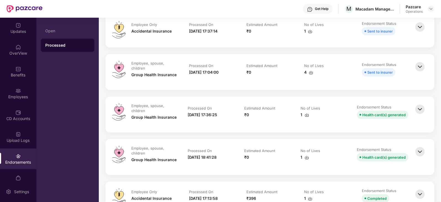
scroll to position [104, 0]
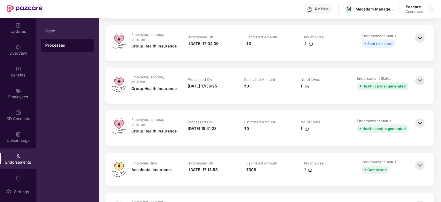
click at [419, 81] on img at bounding box center [420, 81] width 12 height 12
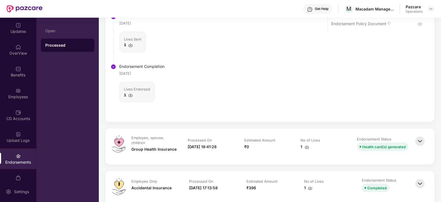
scroll to position [276, 0]
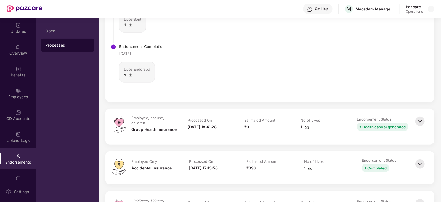
click at [420, 122] on img at bounding box center [420, 121] width 12 height 12
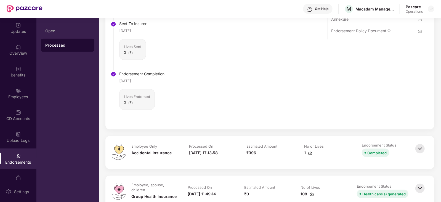
scroll to position [483, 0]
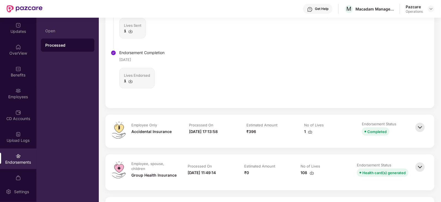
click at [422, 132] on img at bounding box center [420, 128] width 12 height 12
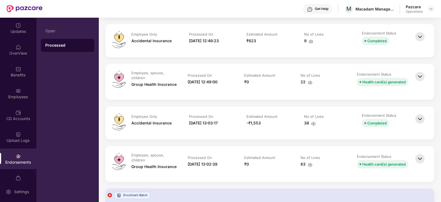
scroll to position [867, 0]
click at [415, 158] on img at bounding box center [420, 159] width 12 height 12
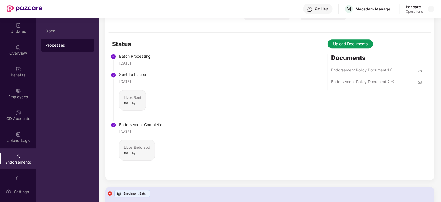
scroll to position [901, 0]
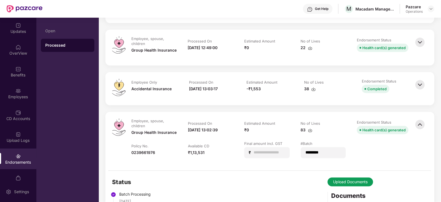
click at [420, 82] on img at bounding box center [420, 85] width 12 height 12
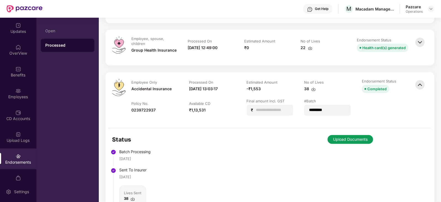
click at [343, 136] on button "Upload Documents" at bounding box center [351, 139] width 46 height 9
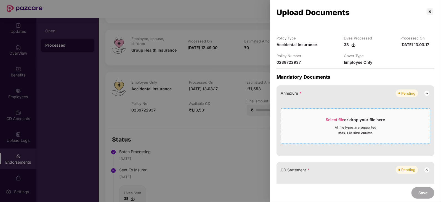
click at [333, 121] on span "Select file" at bounding box center [335, 119] width 19 height 5
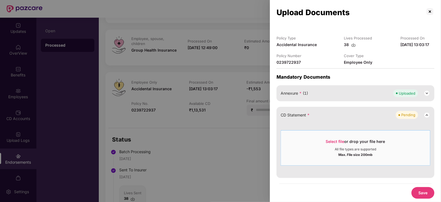
scroll to position [104, 0]
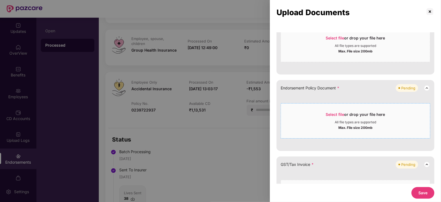
click at [335, 117] on div "Select file or drop your file here" at bounding box center [355, 116] width 59 height 8
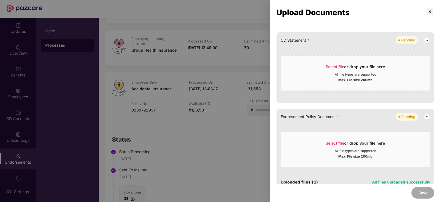
scroll to position [69, 0]
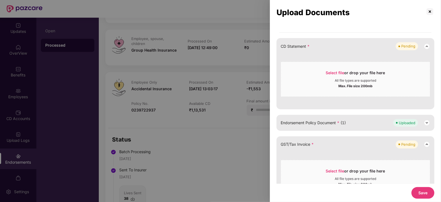
click at [426, 195] on button "Save" at bounding box center [423, 193] width 23 height 12
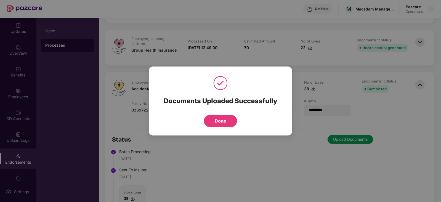
click at [222, 122] on button "Done" at bounding box center [220, 121] width 33 height 12
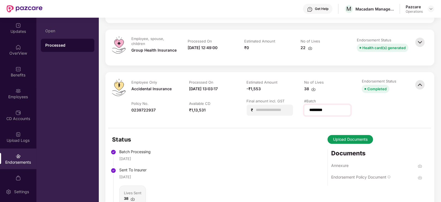
scroll to position [867, 0]
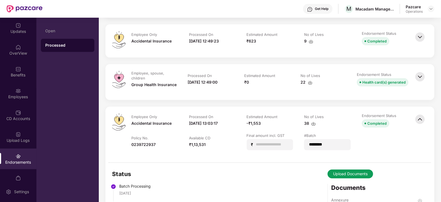
click at [425, 71] on img at bounding box center [420, 77] width 12 height 12
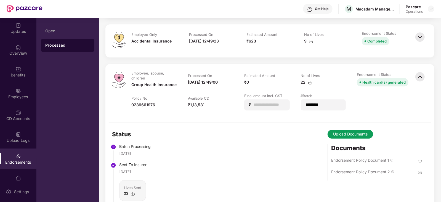
click at [414, 31] on td "Endorsement Status Completed" at bounding box center [386, 41] width 58 height 20
click at [411, 31] on td "Endorsement Status Completed" at bounding box center [386, 41] width 58 height 20
click at [419, 39] on img at bounding box center [420, 37] width 12 height 12
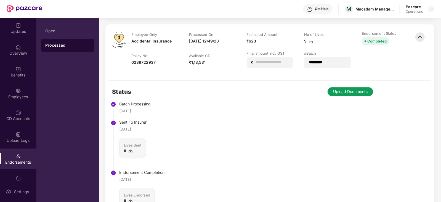
click at [352, 91] on button "Upload Documents" at bounding box center [351, 91] width 46 height 9
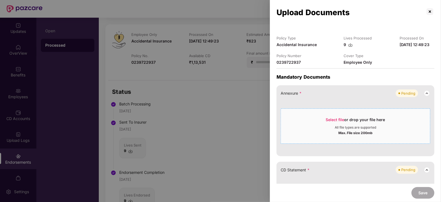
click at [330, 119] on span "Select file" at bounding box center [335, 119] width 19 height 5
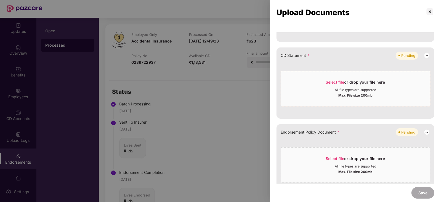
scroll to position [173, 0]
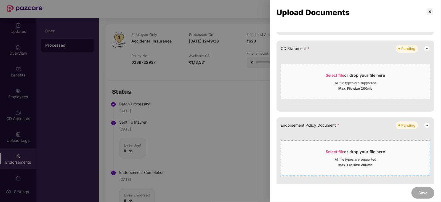
click at [329, 154] on div "Select file or drop your file here" at bounding box center [355, 153] width 59 height 8
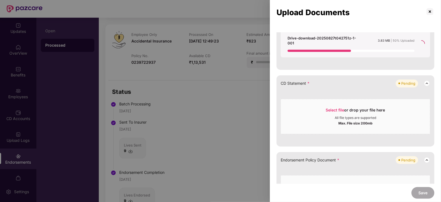
scroll to position [69, 0]
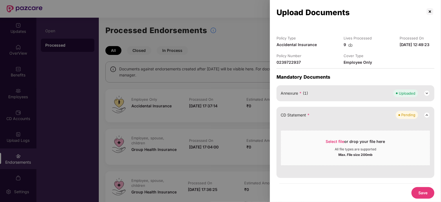
scroll to position [69, 0]
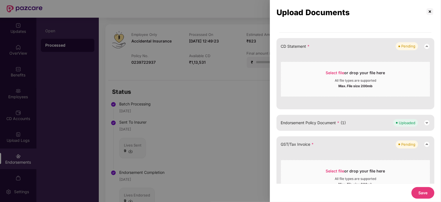
click at [427, 197] on button "Save" at bounding box center [423, 193] width 23 height 12
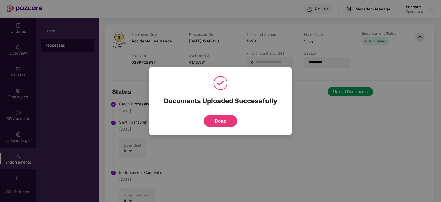
click at [217, 122] on button "Done" at bounding box center [220, 121] width 33 height 12
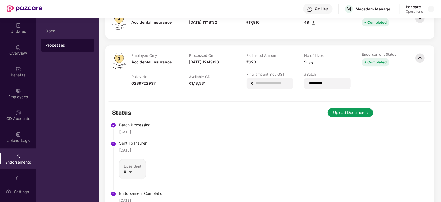
scroll to position [798, 0]
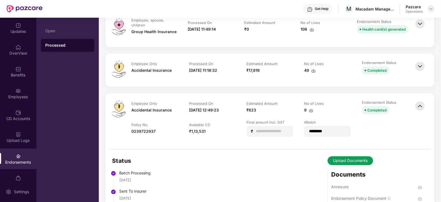
click at [430, 10] on img at bounding box center [431, 9] width 4 height 4
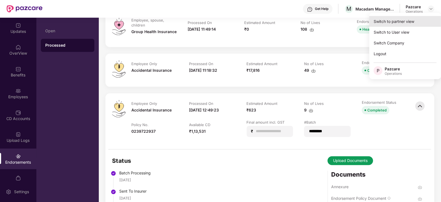
click at [401, 17] on div "Switch to partner view" at bounding box center [406, 21] width 72 height 11
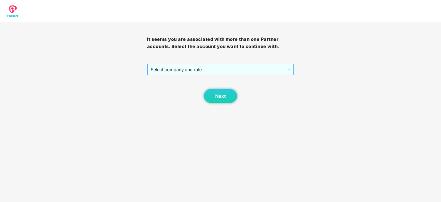
click at [220, 72] on span "Select company and role" at bounding box center [221, 69] width 140 height 10
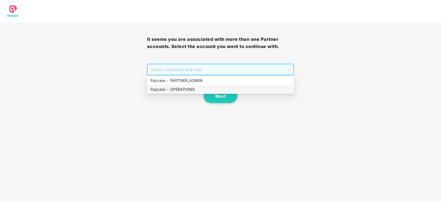
click at [191, 92] on div "Pazcare - OPERATIONS" at bounding box center [221, 89] width 141 height 6
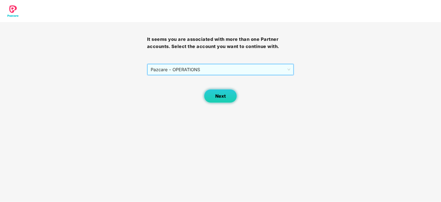
click at [216, 96] on span "Next" at bounding box center [220, 96] width 10 height 5
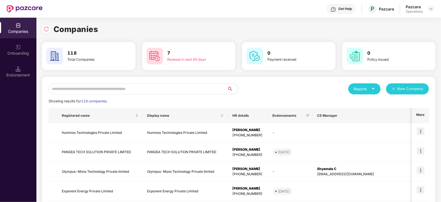
click at [170, 88] on input "text" at bounding box center [138, 88] width 179 height 11
paste input "**********"
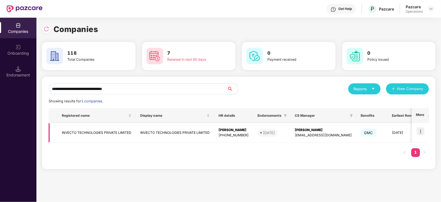
type input "**********"
click at [423, 130] on img at bounding box center [421, 132] width 8 height 8
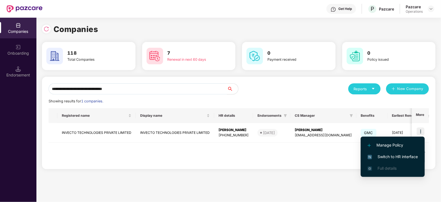
click at [404, 157] on span "Switch to HR interface" at bounding box center [393, 157] width 50 height 6
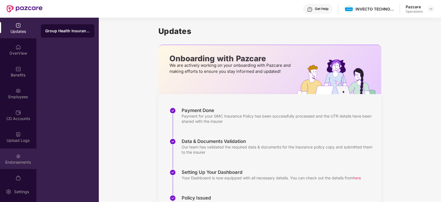
click at [21, 156] on div "Endorsements" at bounding box center [18, 159] width 36 height 21
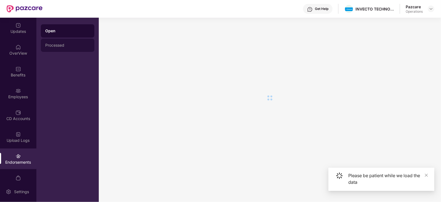
click at [62, 49] on div "Processed" at bounding box center [68, 45] width 54 height 13
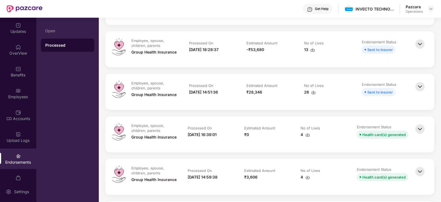
scroll to position [207, 0]
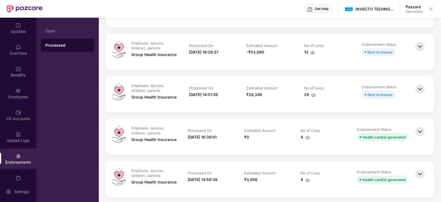
click at [425, 136] on img at bounding box center [420, 132] width 12 height 12
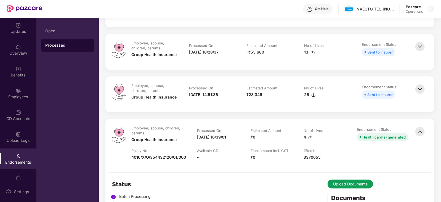
scroll to position [69, 0]
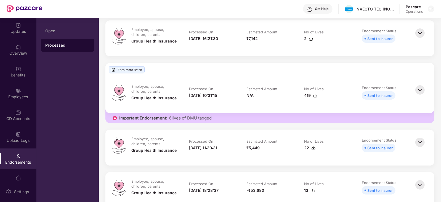
click at [416, 90] on img at bounding box center [420, 90] width 12 height 12
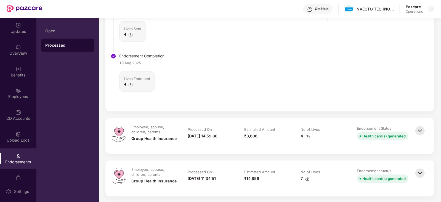
click at [419, 131] on img at bounding box center [420, 131] width 12 height 12
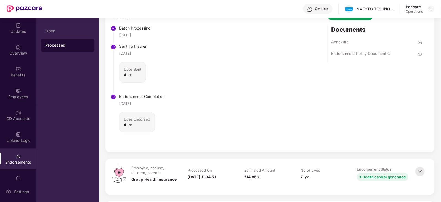
click at [421, 168] on img at bounding box center [420, 171] width 12 height 12
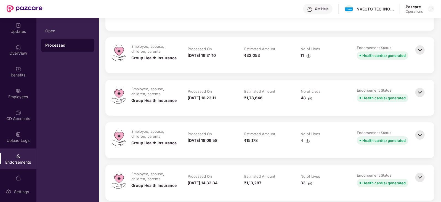
scroll to position [1105, 0]
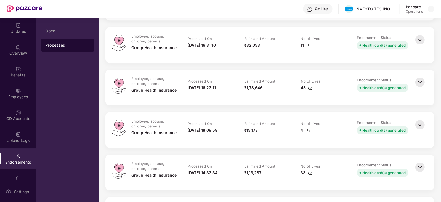
click at [419, 166] on img at bounding box center [420, 167] width 12 height 12
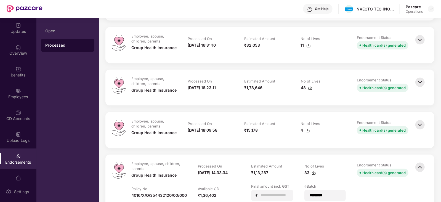
click at [421, 85] on img at bounding box center [420, 82] width 12 height 12
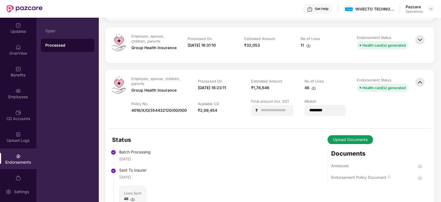
click at [420, 35] on img at bounding box center [420, 40] width 12 height 12
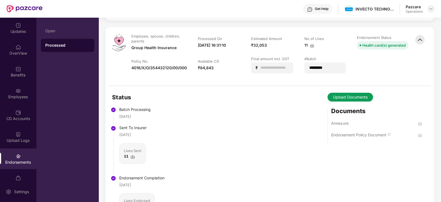
click at [432, 11] on img at bounding box center [431, 9] width 4 height 4
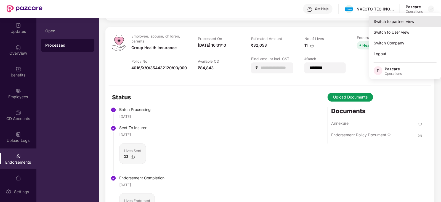
click at [413, 18] on div "Switch to partner view" at bounding box center [406, 21] width 72 height 11
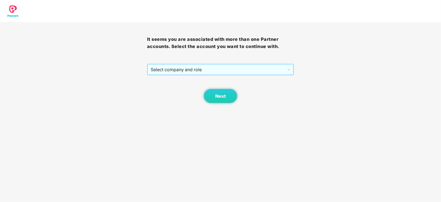
click at [217, 68] on span "Select company and role" at bounding box center [221, 69] width 140 height 10
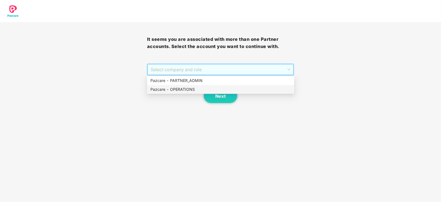
click at [187, 86] on div "Pazcare - OPERATIONS" at bounding box center [220, 89] width 147 height 9
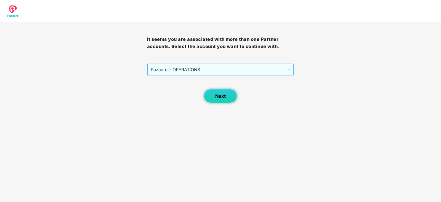
click at [211, 93] on button "Next" at bounding box center [220, 96] width 33 height 14
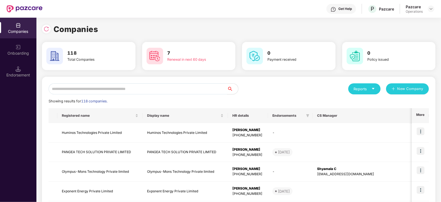
click at [193, 86] on input "text" at bounding box center [138, 88] width 179 height 11
paste input "**********"
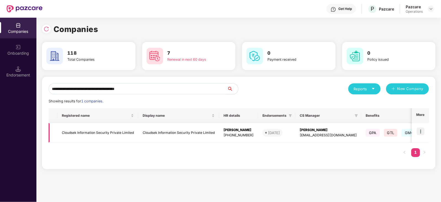
type input "**********"
click at [422, 132] on img at bounding box center [421, 132] width 8 height 8
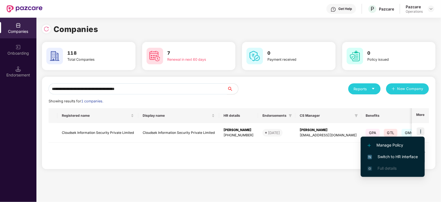
click at [402, 159] on span "Switch to HR interface" at bounding box center [393, 157] width 50 height 6
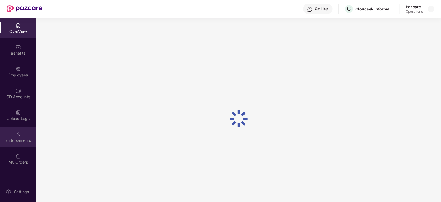
click at [16, 140] on div "Endorsements" at bounding box center [18, 141] width 36 height 6
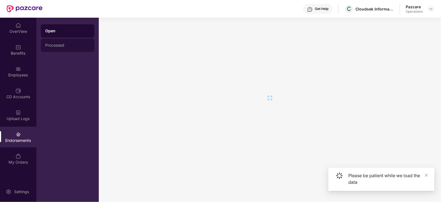
click at [54, 41] on div "Processed" at bounding box center [68, 45] width 54 height 13
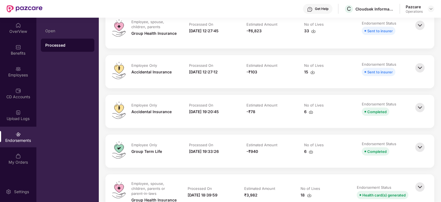
scroll to position [207, 0]
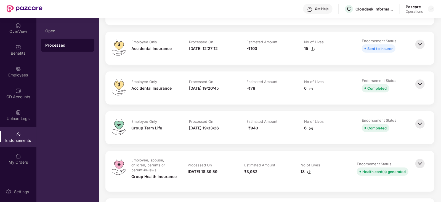
click at [424, 89] on img at bounding box center [420, 84] width 12 height 12
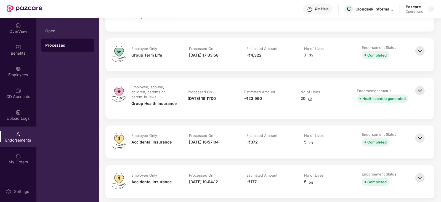
scroll to position [725, 0]
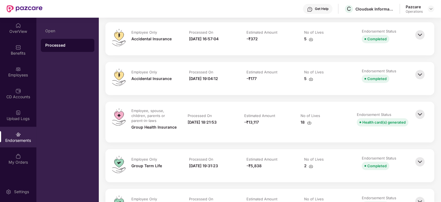
click at [417, 77] on img at bounding box center [420, 75] width 12 height 12
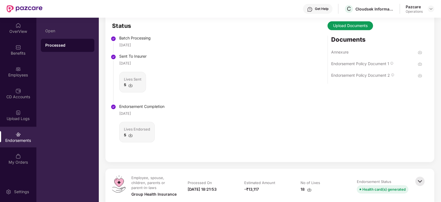
scroll to position [863, 0]
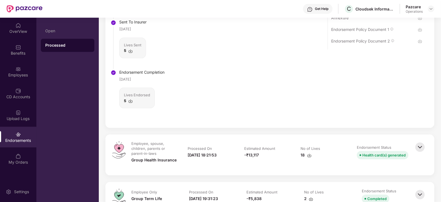
click at [423, 145] on img at bounding box center [420, 147] width 12 height 12
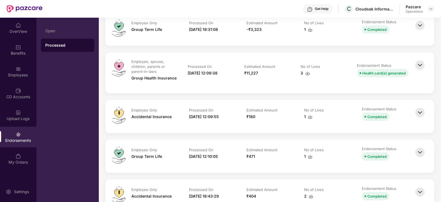
scroll to position [1243, 0]
click at [419, 153] on img at bounding box center [420, 152] width 12 height 12
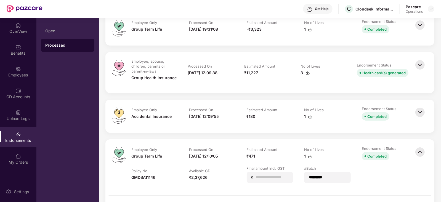
scroll to position [1312, 0]
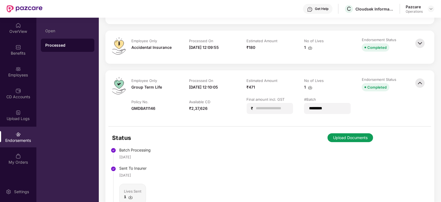
click at [367, 138] on button "Upload Documents" at bounding box center [351, 137] width 46 height 9
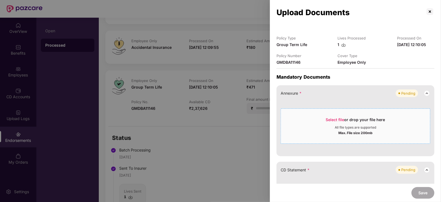
click at [339, 120] on span "Select file" at bounding box center [335, 119] width 19 height 5
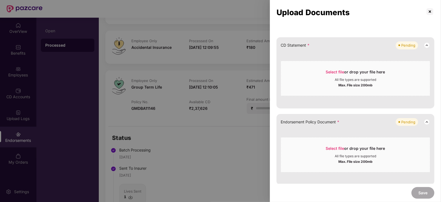
scroll to position [173, 0]
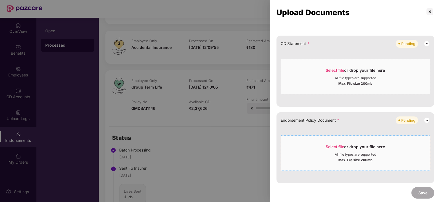
click at [340, 145] on span "Select file" at bounding box center [335, 146] width 19 height 5
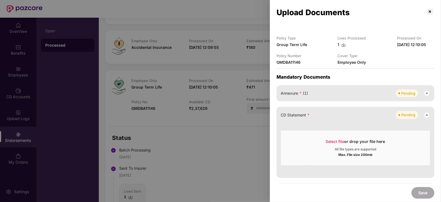
scroll to position [138, 0]
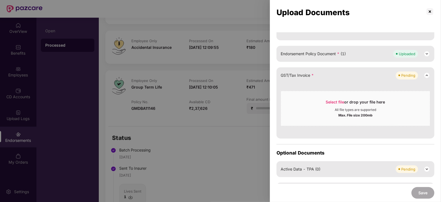
click at [249, 138] on div at bounding box center [220, 101] width 441 height 202
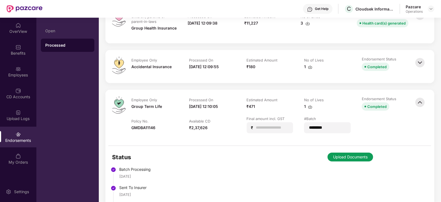
scroll to position [1278, 0]
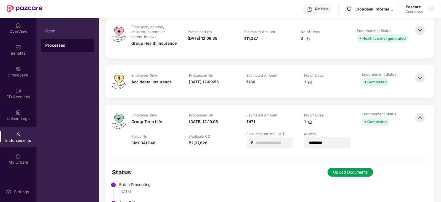
click at [420, 77] on img at bounding box center [420, 78] width 12 height 12
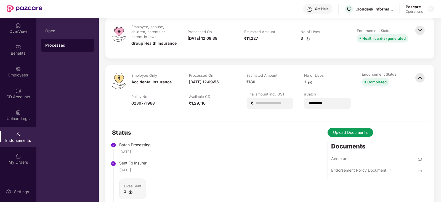
scroll to position [1243, 0]
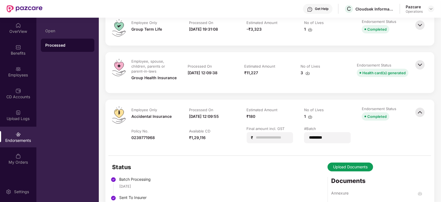
click at [417, 66] on img at bounding box center [420, 65] width 12 height 12
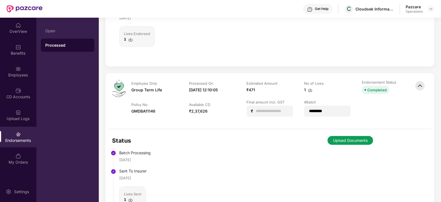
scroll to position [1657, 0]
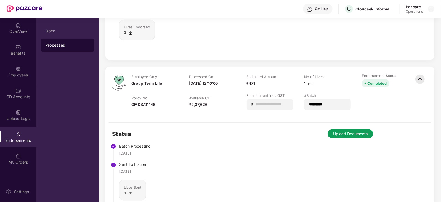
click at [359, 132] on button "Upload Documents" at bounding box center [351, 134] width 46 height 9
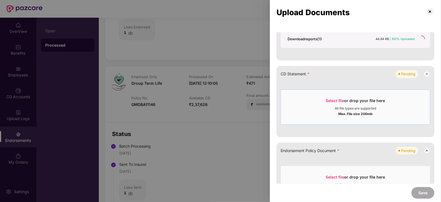
scroll to position [173, 0]
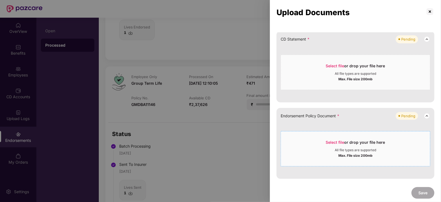
click at [338, 140] on span "Select file" at bounding box center [335, 142] width 19 height 5
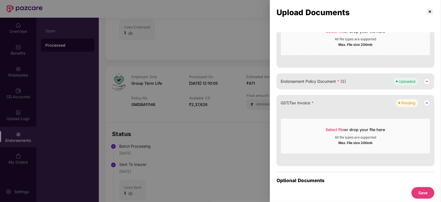
click at [420, 195] on button "Save" at bounding box center [423, 193] width 23 height 12
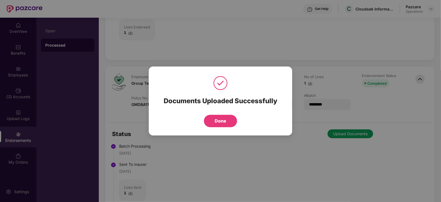
click at [227, 126] on button "Done" at bounding box center [220, 121] width 33 height 12
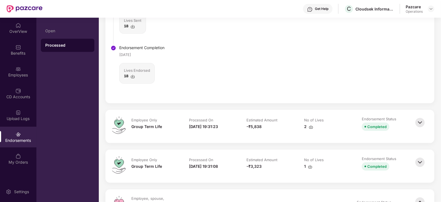
scroll to position [1105, 0]
click at [423, 162] on img at bounding box center [420, 163] width 12 height 12
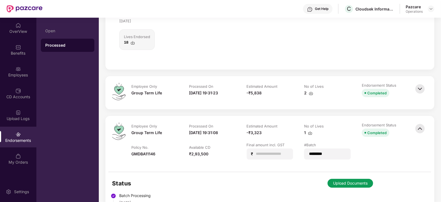
scroll to position [1209, 0]
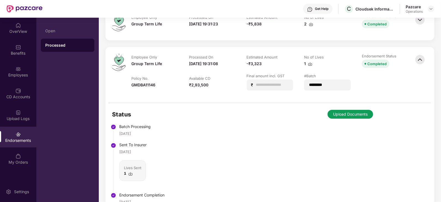
click at [348, 115] on button "Upload Documents" at bounding box center [351, 114] width 46 height 9
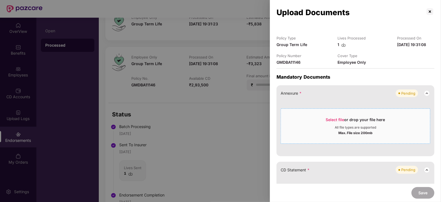
click at [332, 119] on span "Select file" at bounding box center [335, 119] width 19 height 5
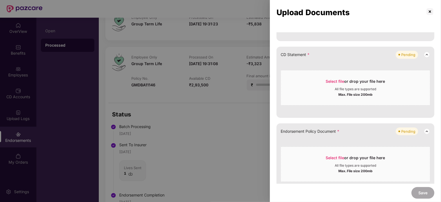
scroll to position [173, 0]
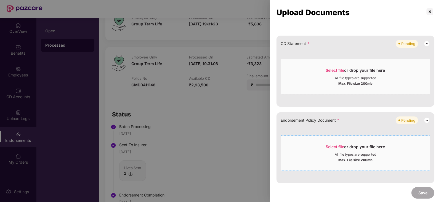
click at [342, 149] on div "Select file or drop your file here" at bounding box center [355, 148] width 59 height 8
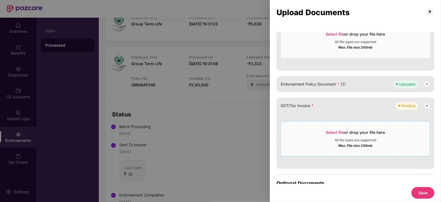
scroll to position [106, 0]
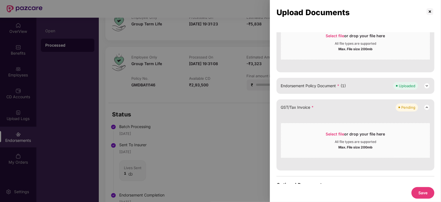
click at [419, 189] on button "Save" at bounding box center [423, 193] width 23 height 12
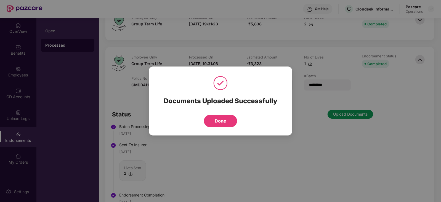
click at [228, 128] on div "Documents Uploaded Successfully Done" at bounding box center [221, 101] width 144 height 69
click at [226, 123] on button "Done" at bounding box center [220, 121] width 33 height 12
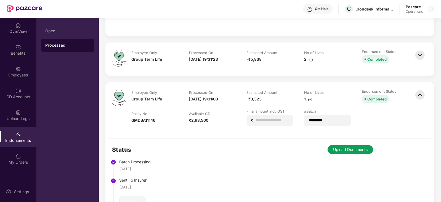
scroll to position [1139, 0]
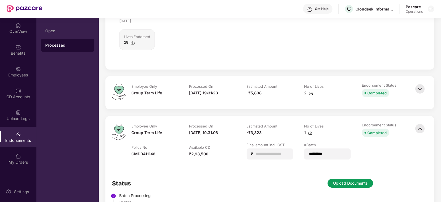
click at [422, 90] on img at bounding box center [420, 89] width 12 height 12
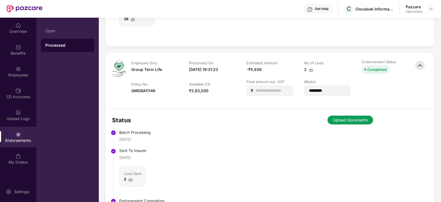
scroll to position [1174, 0]
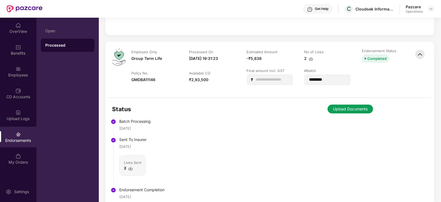
click at [331, 110] on button "Upload Documents" at bounding box center [351, 109] width 46 height 9
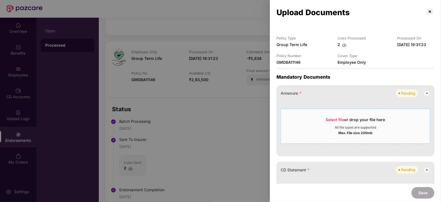
click at [331, 121] on span "Select file" at bounding box center [335, 119] width 19 height 5
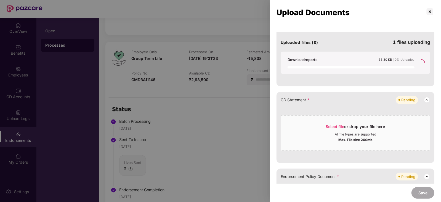
scroll to position [173, 0]
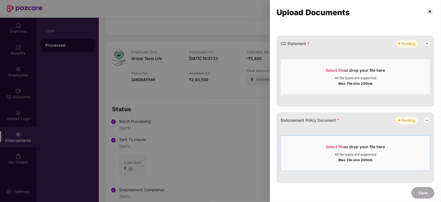
click at [333, 146] on span "Select file" at bounding box center [335, 146] width 19 height 5
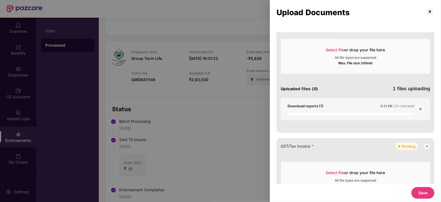
scroll to position [71, 0]
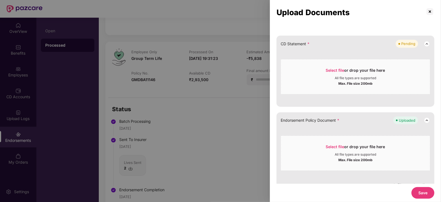
click at [420, 193] on button "Save" at bounding box center [423, 193] width 23 height 12
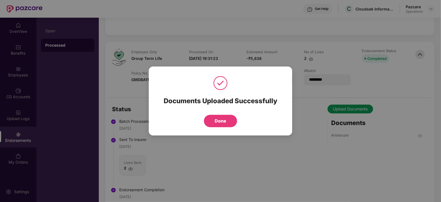
click at [210, 121] on button "Done" at bounding box center [220, 121] width 33 height 12
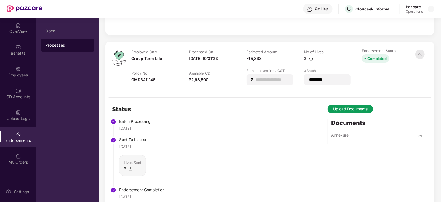
click at [213, 122] on div "Documents Uploaded Successfully Done" at bounding box center [220, 101] width 441 height 202
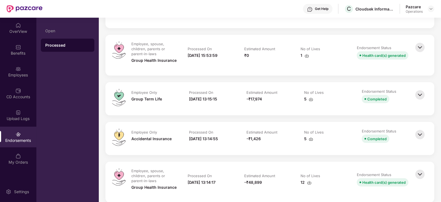
scroll to position [2970, 0]
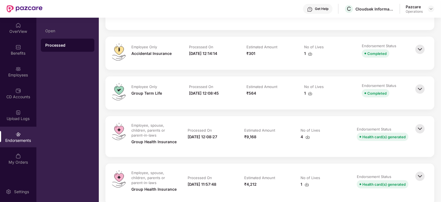
click at [424, 128] on img at bounding box center [420, 129] width 12 height 12
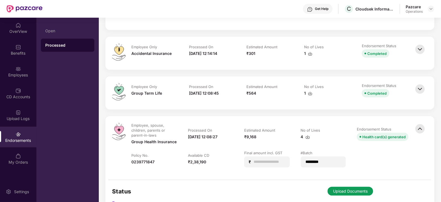
click at [416, 89] on img at bounding box center [420, 89] width 12 height 12
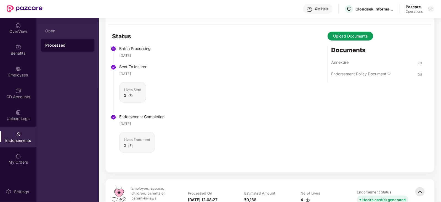
scroll to position [3211, 0]
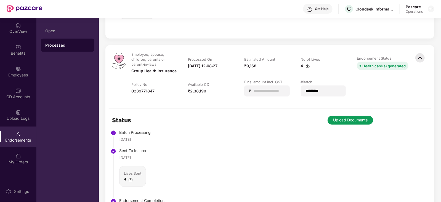
click at [349, 117] on button "Upload Documents" at bounding box center [351, 120] width 46 height 9
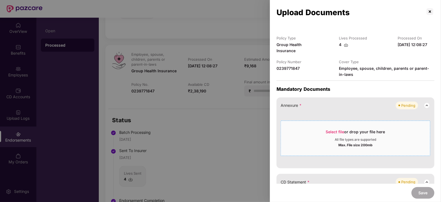
click at [341, 130] on span "Select file" at bounding box center [335, 132] width 19 height 5
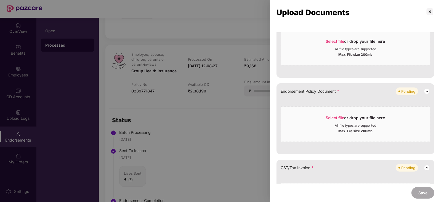
scroll to position [241, 0]
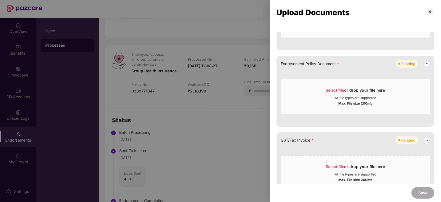
click at [334, 94] on div "Select file or drop your file here" at bounding box center [355, 92] width 59 height 8
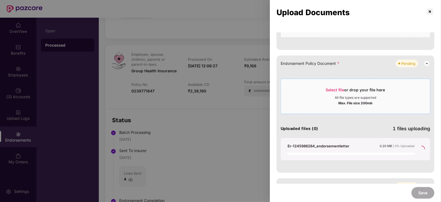
scroll to position [237, 0]
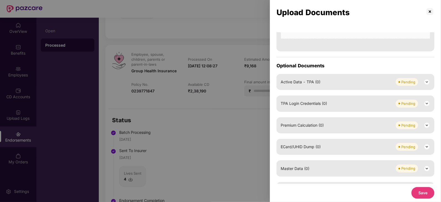
click at [427, 194] on button "Save" at bounding box center [423, 193] width 23 height 12
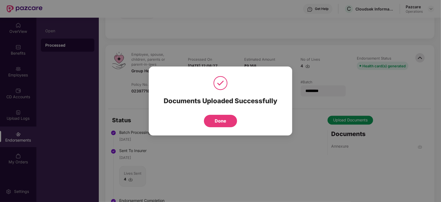
drag, startPoint x: 224, startPoint y: 121, endPoint x: 248, endPoint y: 122, distance: 24.6
click at [224, 121] on button "Done" at bounding box center [220, 121] width 33 height 12
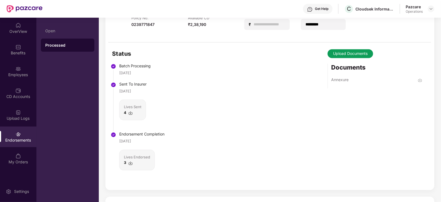
scroll to position [3280, 0]
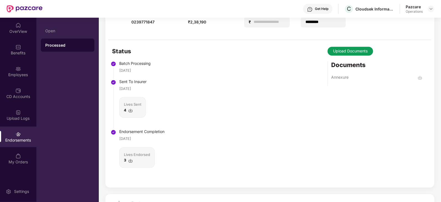
click at [346, 51] on button "Upload Documents" at bounding box center [351, 51] width 46 height 9
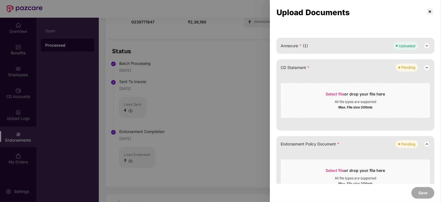
scroll to position [69, 0]
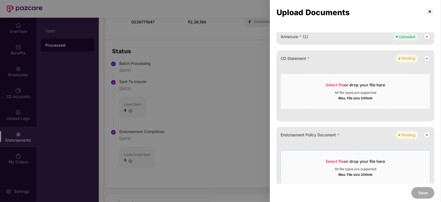
click at [339, 162] on span "Select file" at bounding box center [335, 161] width 19 height 5
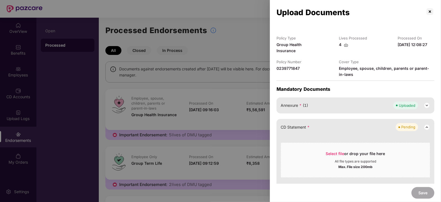
scroll to position [173, 0]
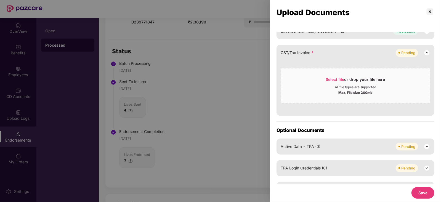
click at [422, 194] on button "Save" at bounding box center [423, 193] width 23 height 12
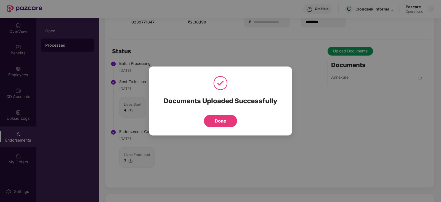
click at [214, 121] on button "Done" at bounding box center [220, 121] width 33 height 12
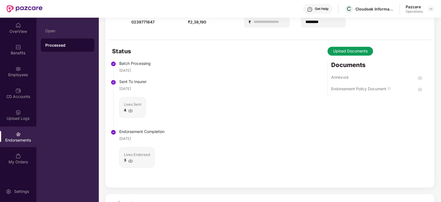
click at [217, 106] on button "Done" at bounding box center [220, 105] width 7 height 2
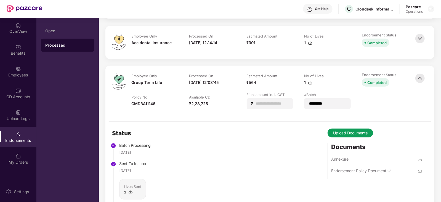
scroll to position [2970, 0]
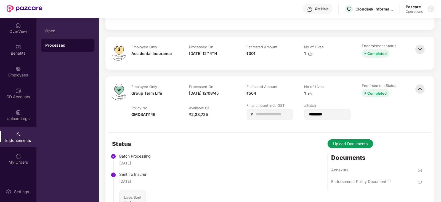
click at [432, 9] on img at bounding box center [431, 9] width 4 height 4
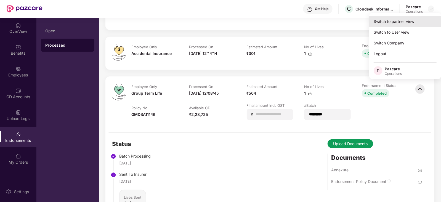
click at [404, 17] on div "Switch to partner view" at bounding box center [406, 21] width 72 height 11
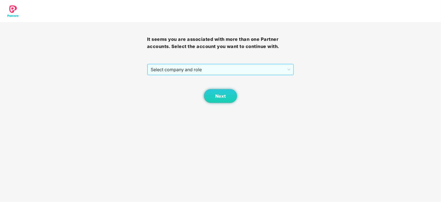
click at [208, 70] on span "Select company and role" at bounding box center [221, 69] width 140 height 10
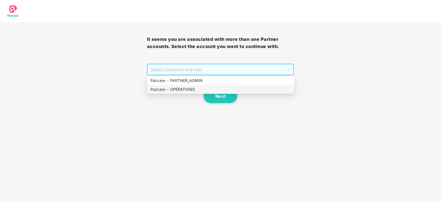
click at [189, 86] on div "Pazcare - OPERATIONS" at bounding box center [220, 89] width 147 height 9
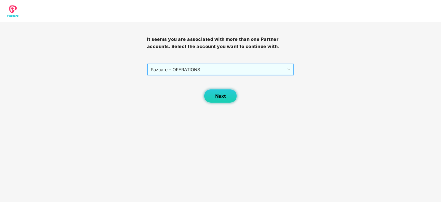
click at [218, 95] on span "Next" at bounding box center [220, 96] width 10 height 5
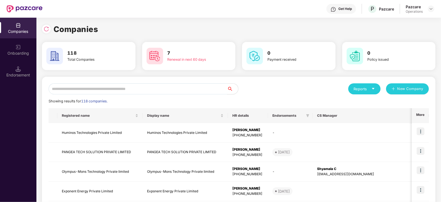
drag, startPoint x: 171, startPoint y: 90, endPoint x: 179, endPoint y: 88, distance: 8.1
click at [172, 90] on input "text" at bounding box center [138, 88] width 179 height 11
paste input "**********"
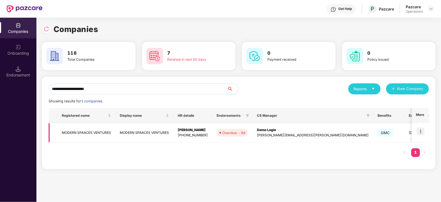
type input "**********"
click at [424, 130] on img at bounding box center [421, 132] width 8 height 8
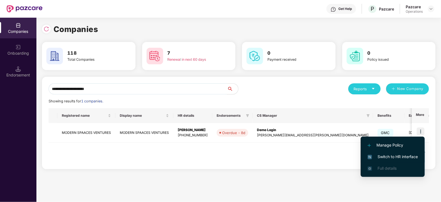
click at [410, 159] on span "Switch to HR interface" at bounding box center [393, 157] width 50 height 6
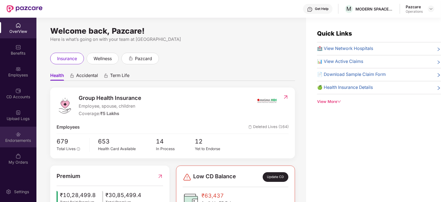
click at [14, 138] on div "Endorsements" at bounding box center [18, 141] width 36 height 6
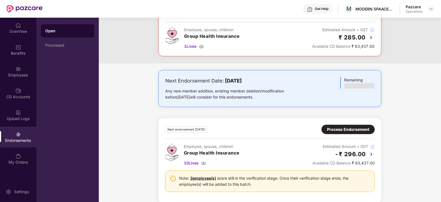
scroll to position [54, 0]
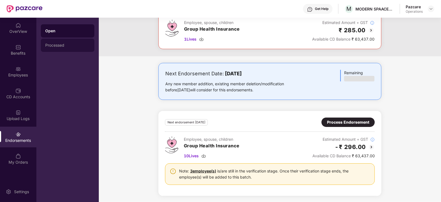
click at [56, 46] on div "Processed" at bounding box center [67, 45] width 45 height 4
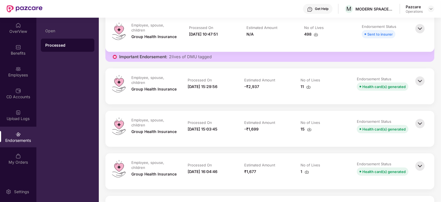
scroll to position [311, 0]
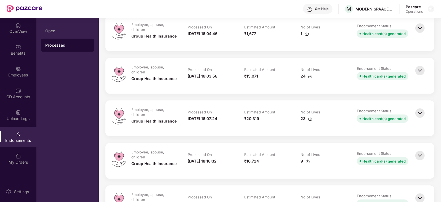
click at [424, 154] on img at bounding box center [420, 156] width 12 height 12
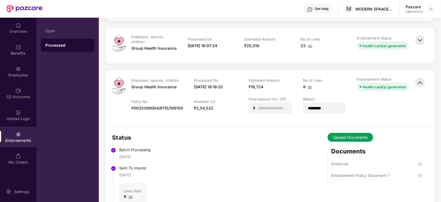
scroll to position [345, 0]
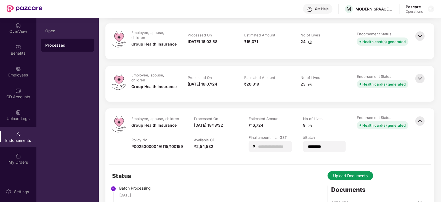
click at [423, 75] on img at bounding box center [420, 79] width 12 height 12
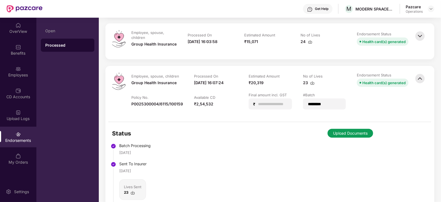
click at [348, 129] on button "Upload Documents" at bounding box center [351, 133] width 46 height 9
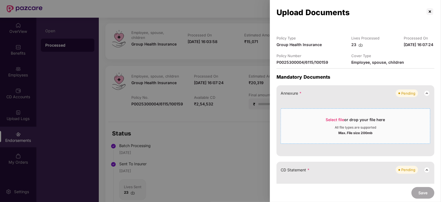
click at [327, 122] on span "Select file" at bounding box center [335, 119] width 19 height 5
click at [338, 122] on span "Select file" at bounding box center [335, 119] width 19 height 5
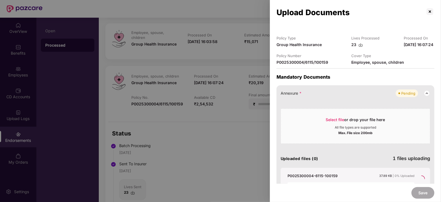
click at [237, 70] on div at bounding box center [220, 101] width 441 height 202
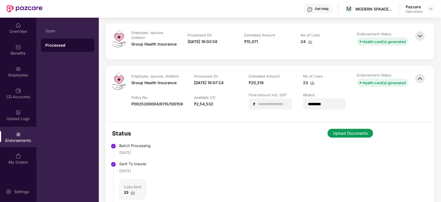
click at [357, 132] on button "Upload Documents" at bounding box center [351, 133] width 46 height 9
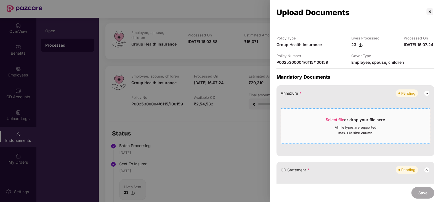
click at [340, 122] on span "Select file" at bounding box center [335, 119] width 19 height 5
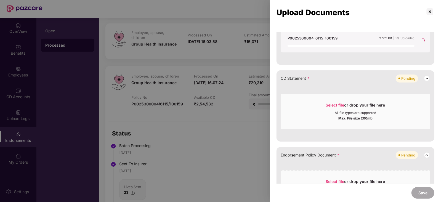
scroll to position [207, 0]
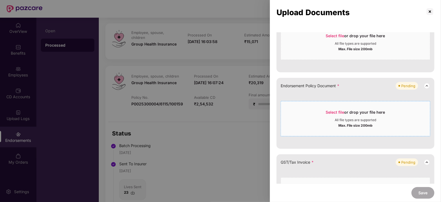
click at [328, 115] on span "Select file" at bounding box center [335, 112] width 19 height 5
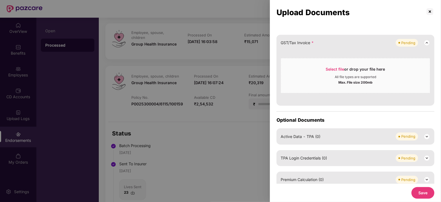
scroll to position [175, 0]
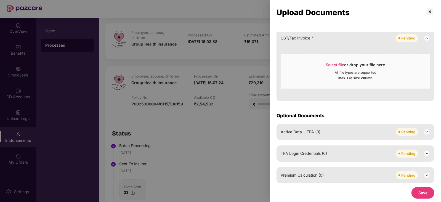
click at [421, 190] on button "Save" at bounding box center [423, 193] width 23 height 12
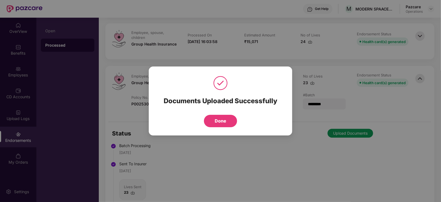
click at [234, 120] on button "Done" at bounding box center [220, 121] width 33 height 12
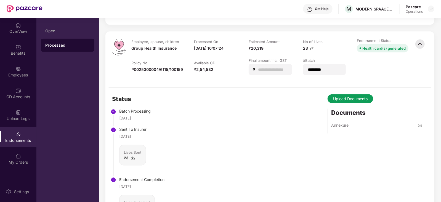
scroll to position [380, 0]
click at [341, 101] on button "Upload Documents" at bounding box center [351, 98] width 46 height 9
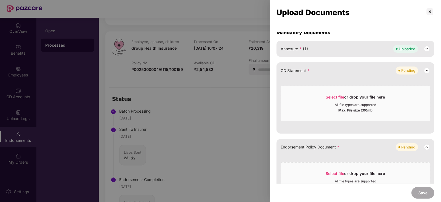
scroll to position [69, 0]
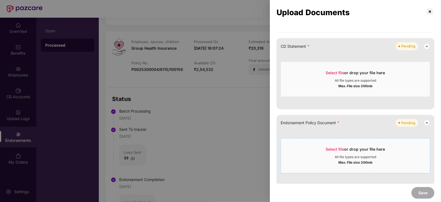
click at [332, 152] on span "Select file" at bounding box center [335, 149] width 19 height 5
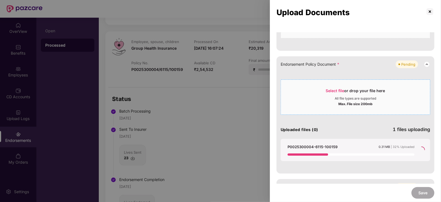
scroll to position [138, 0]
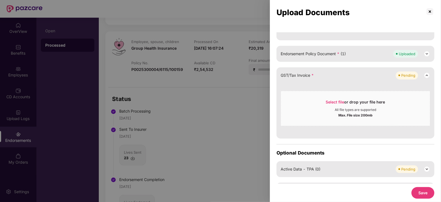
click at [422, 197] on button "Save" at bounding box center [423, 193] width 23 height 12
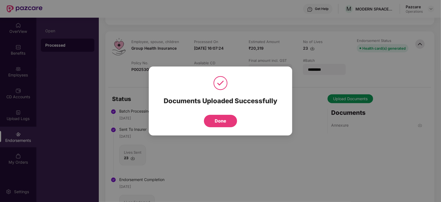
click at [219, 120] on button "Done" at bounding box center [220, 121] width 33 height 12
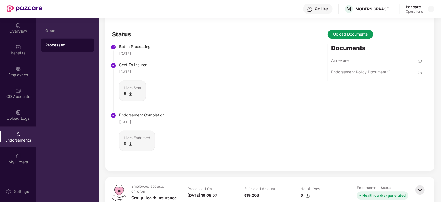
scroll to position [725, 0]
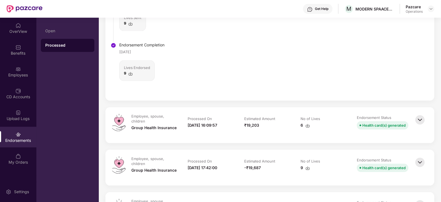
click at [424, 121] on img at bounding box center [420, 120] width 12 height 12
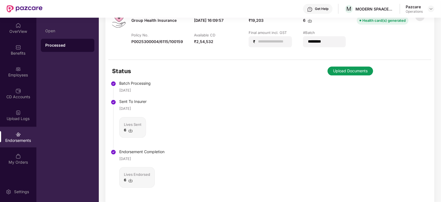
scroll to position [932, 0]
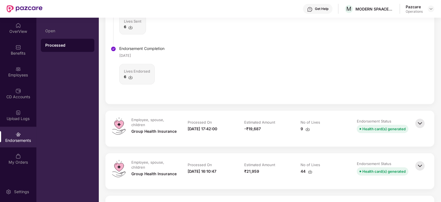
click at [423, 164] on img at bounding box center [420, 166] width 12 height 12
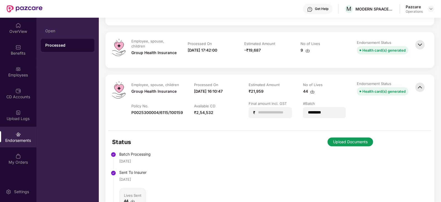
scroll to position [1070, 0]
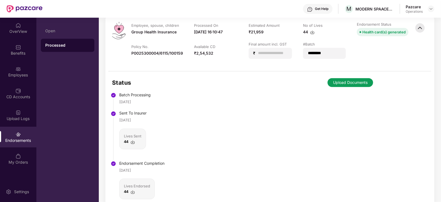
click at [334, 83] on button "Upload Documents" at bounding box center [351, 82] width 46 height 9
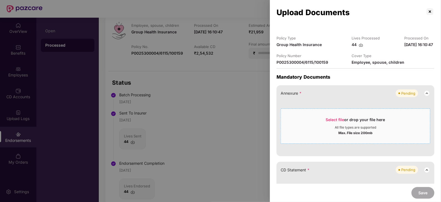
click at [326, 123] on div "Select file or drop your file here" at bounding box center [355, 121] width 59 height 8
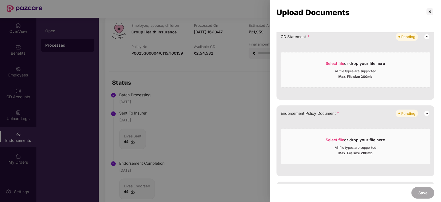
scroll to position [173, 0]
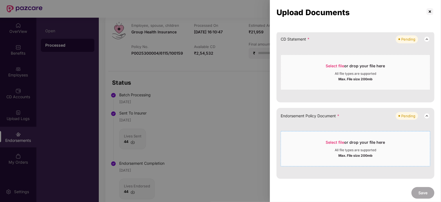
click at [338, 145] on span "Select file or drop your file here All file types are supported Max. File size …" at bounding box center [355, 149] width 149 height 27
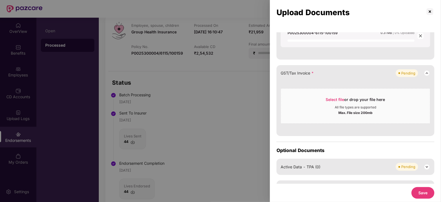
scroll to position [145, 0]
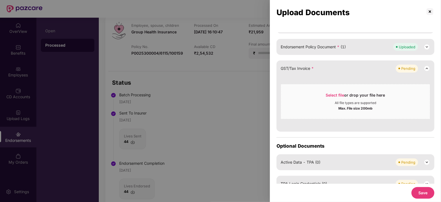
click at [426, 196] on button "Save" at bounding box center [423, 193] width 23 height 12
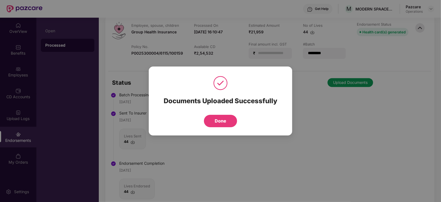
click at [224, 118] on button "Done" at bounding box center [220, 121] width 33 height 12
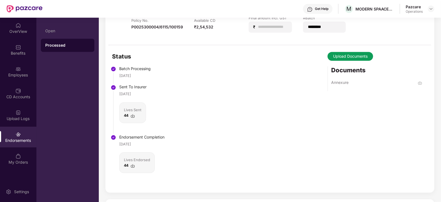
scroll to position [1105, 0]
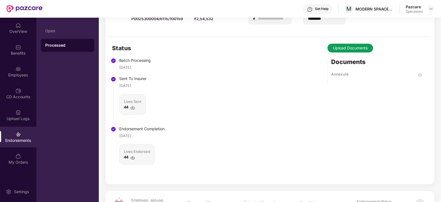
click at [345, 49] on button "Upload Documents" at bounding box center [351, 48] width 46 height 9
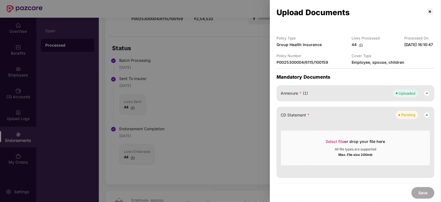
scroll to position [138, 0]
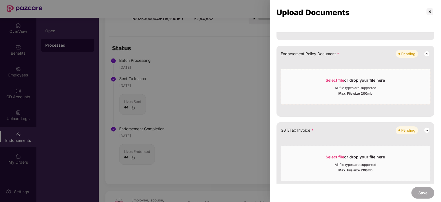
click at [332, 83] on span "Select file" at bounding box center [335, 80] width 19 height 5
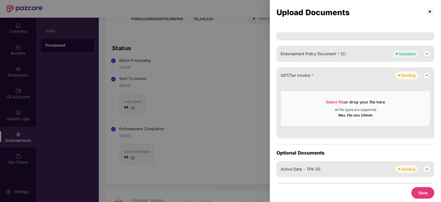
click at [414, 189] on button "Save" at bounding box center [423, 193] width 23 height 12
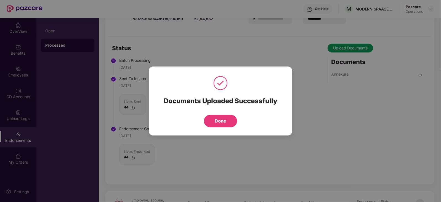
click at [212, 119] on button "Done" at bounding box center [220, 121] width 33 height 12
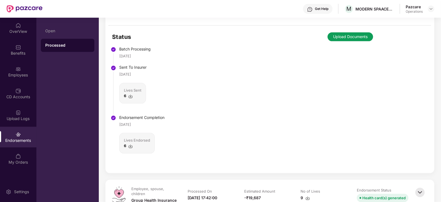
scroll to position [794, 0]
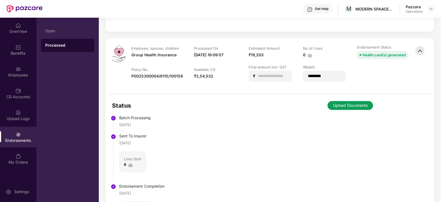
click at [344, 103] on button "Upload Documents" at bounding box center [351, 105] width 46 height 9
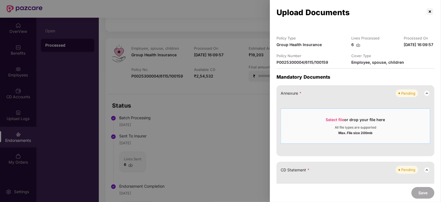
click at [335, 123] on span "Select file or drop your file here All file types are supported Max. File size …" at bounding box center [355, 126] width 149 height 27
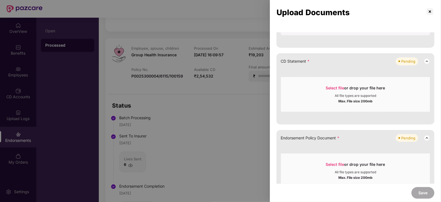
scroll to position [173, 0]
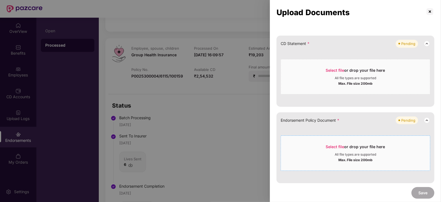
click at [332, 149] on span "Select file" at bounding box center [335, 146] width 19 height 5
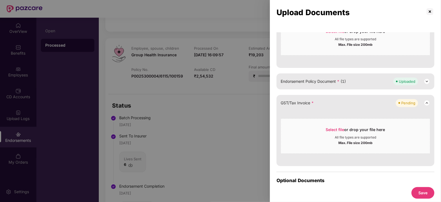
scroll to position [180, 0]
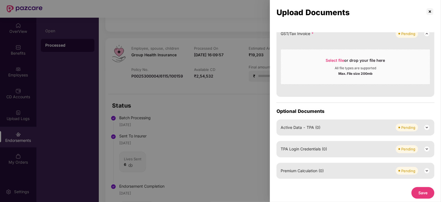
click at [422, 197] on button "Save" at bounding box center [423, 193] width 23 height 12
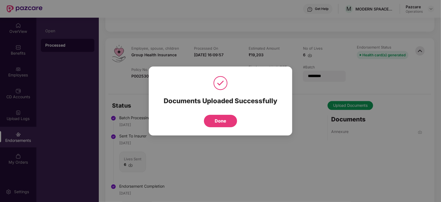
click at [231, 123] on button "Done" at bounding box center [220, 121] width 33 height 12
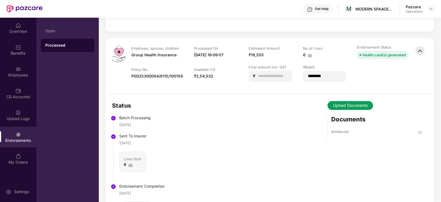
click at [342, 110] on div "Upload Documents Documents Annexure" at bounding box center [375, 120] width 95 height 39
click at [342, 108] on button "Upload Documents" at bounding box center [351, 105] width 46 height 9
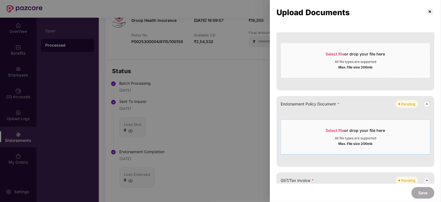
scroll to position [104, 0]
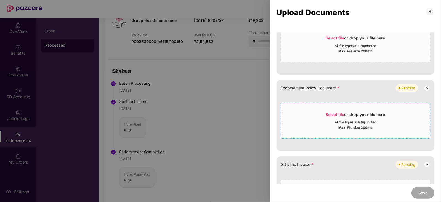
click at [328, 117] on span "Select file" at bounding box center [335, 114] width 19 height 5
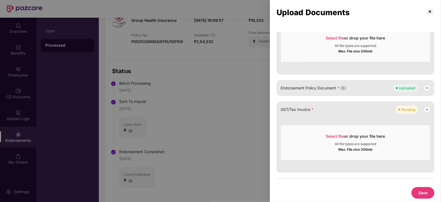
drag, startPoint x: 421, startPoint y: 191, endPoint x: 405, endPoint y: 183, distance: 18.8
click at [421, 192] on button "Save" at bounding box center [423, 193] width 23 height 12
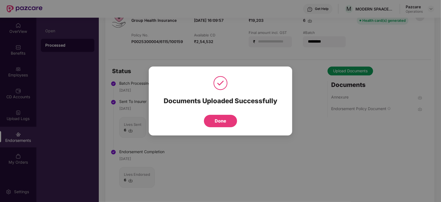
click at [228, 122] on button "Done" at bounding box center [220, 121] width 33 height 12
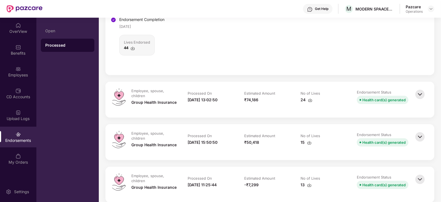
scroll to position [1278, 0]
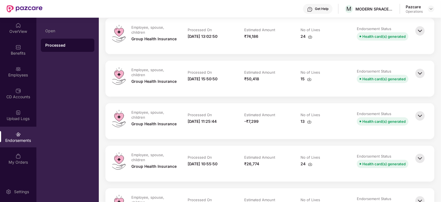
click at [420, 116] on img at bounding box center [420, 116] width 12 height 12
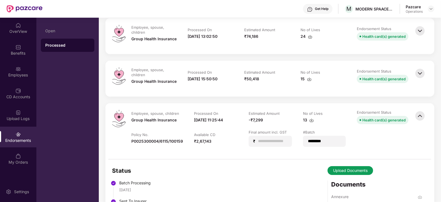
click at [423, 70] on img at bounding box center [420, 73] width 12 height 12
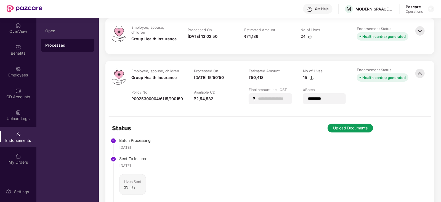
click at [349, 127] on button "Upload Documents" at bounding box center [351, 128] width 46 height 9
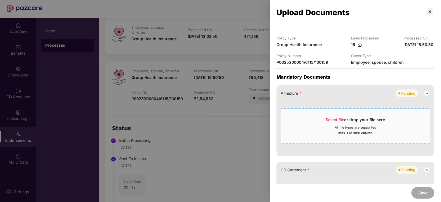
click at [338, 122] on span "Select file" at bounding box center [335, 119] width 19 height 5
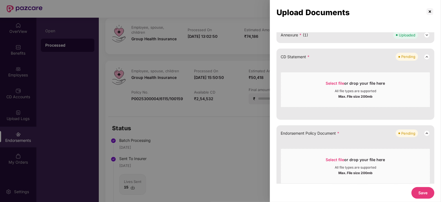
scroll to position [69, 0]
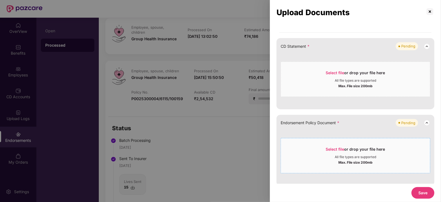
click at [336, 152] on span "Select file" at bounding box center [335, 149] width 19 height 5
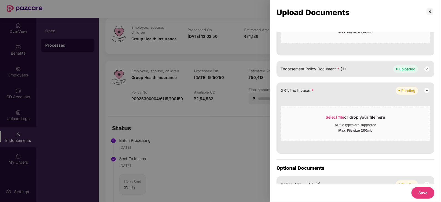
scroll to position [116, 0]
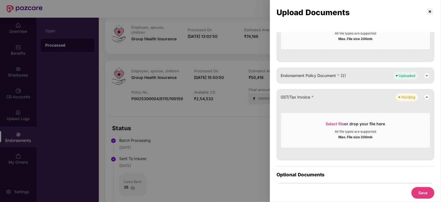
click at [429, 193] on button "Save" at bounding box center [423, 193] width 23 height 12
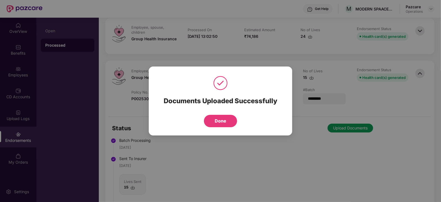
click at [232, 124] on button "Done" at bounding box center [220, 121] width 33 height 12
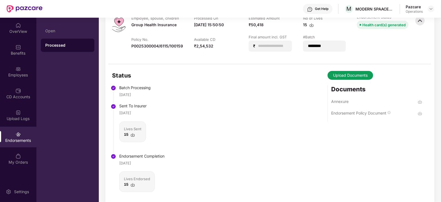
scroll to position [1312, 0]
